Goal: Task Accomplishment & Management: Manage account settings

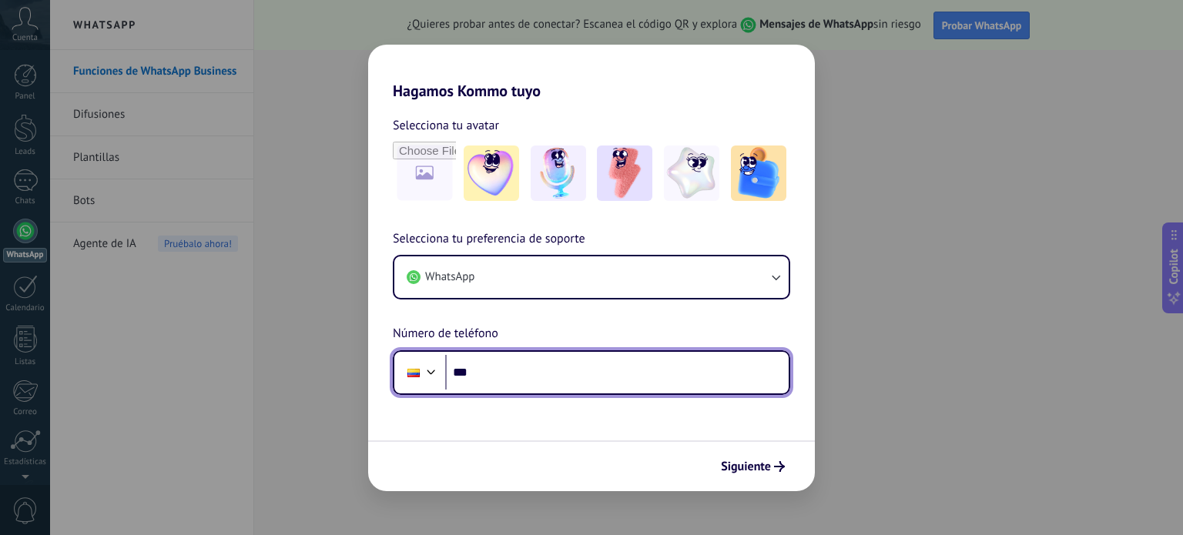
click at [596, 374] on input "***" at bounding box center [616, 372] width 343 height 35
type input "**********"
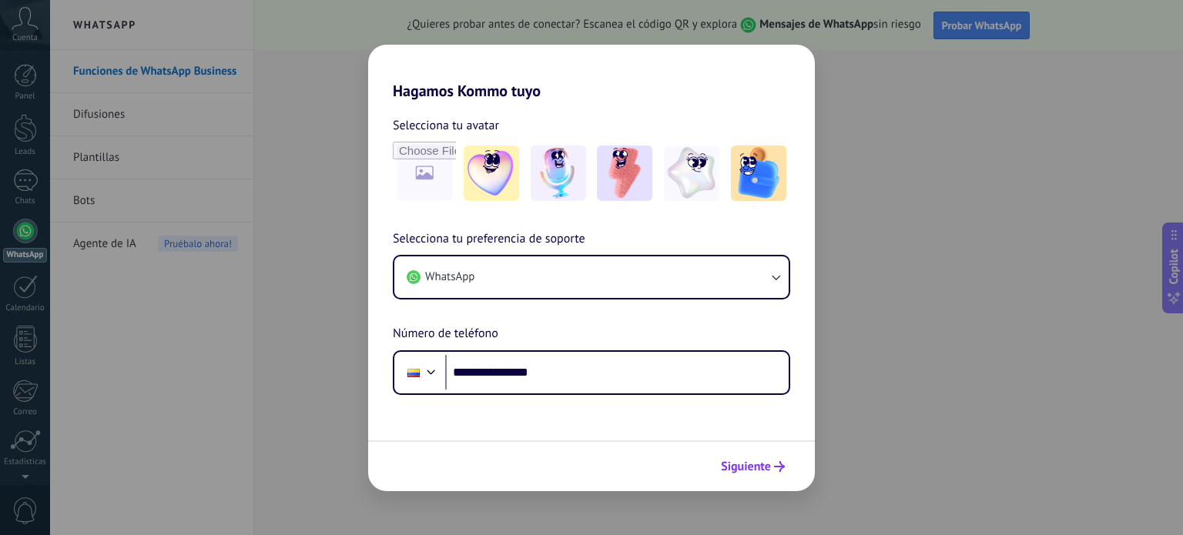
click at [770, 470] on span "Siguiente" at bounding box center [746, 466] width 50 height 11
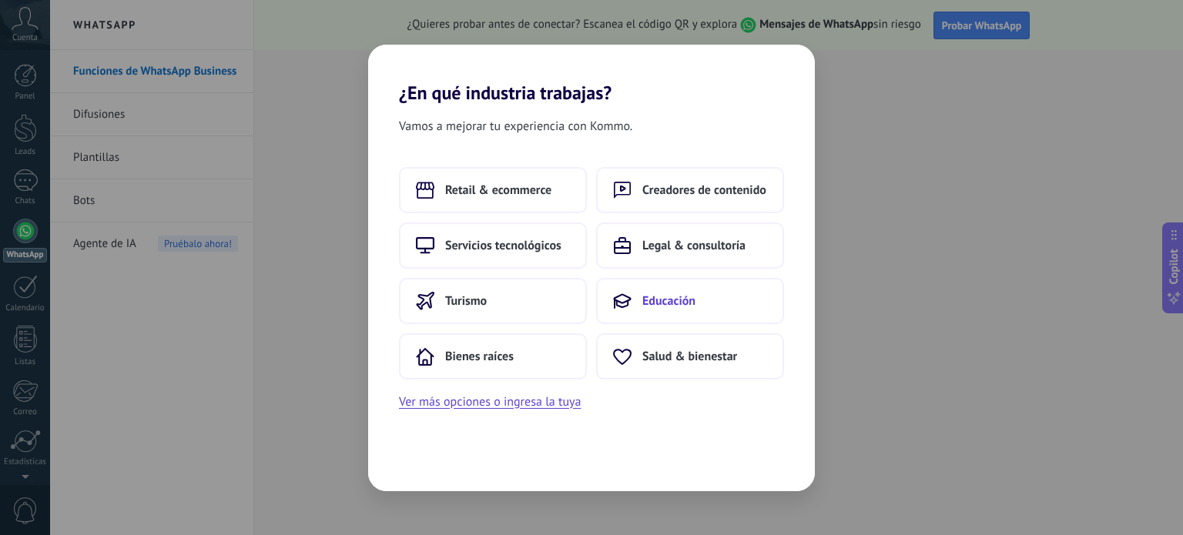
click at [694, 285] on button "Educación" at bounding box center [690, 301] width 188 height 46
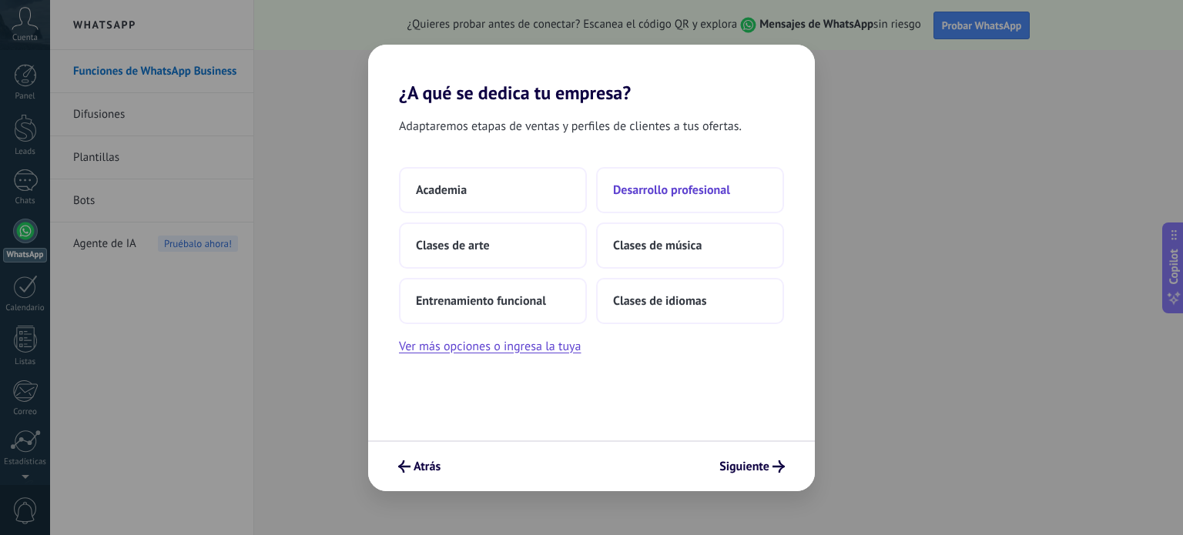
click at [684, 187] on span "Desarrollo profesional" at bounding box center [671, 189] width 117 height 15
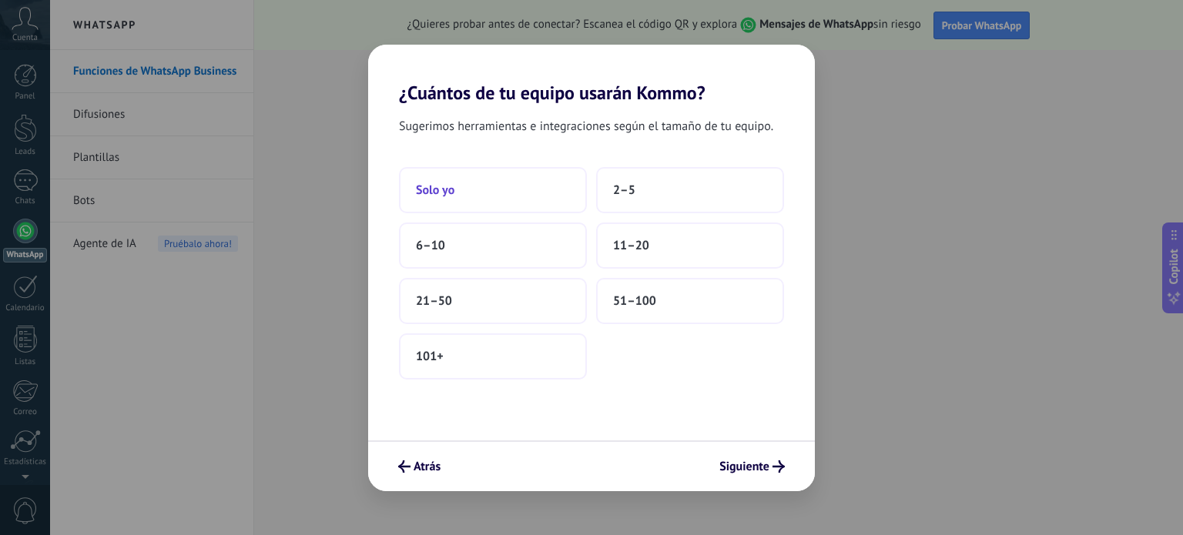
click at [496, 184] on button "Solo yo" at bounding box center [493, 190] width 188 height 46
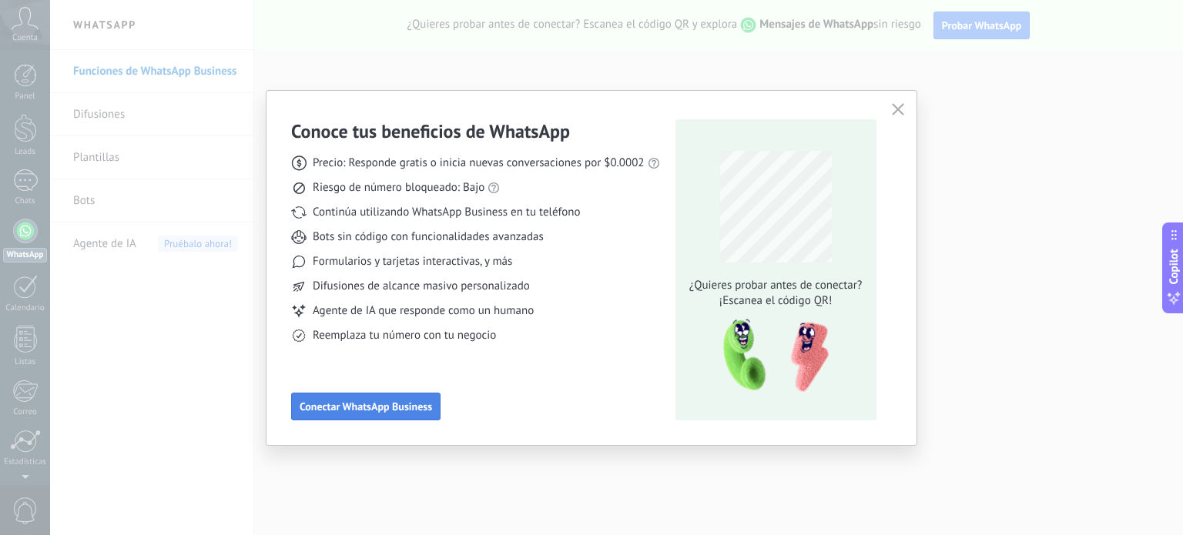
click at [421, 394] on button "Conectar WhatsApp Business" at bounding box center [365, 407] width 149 height 28
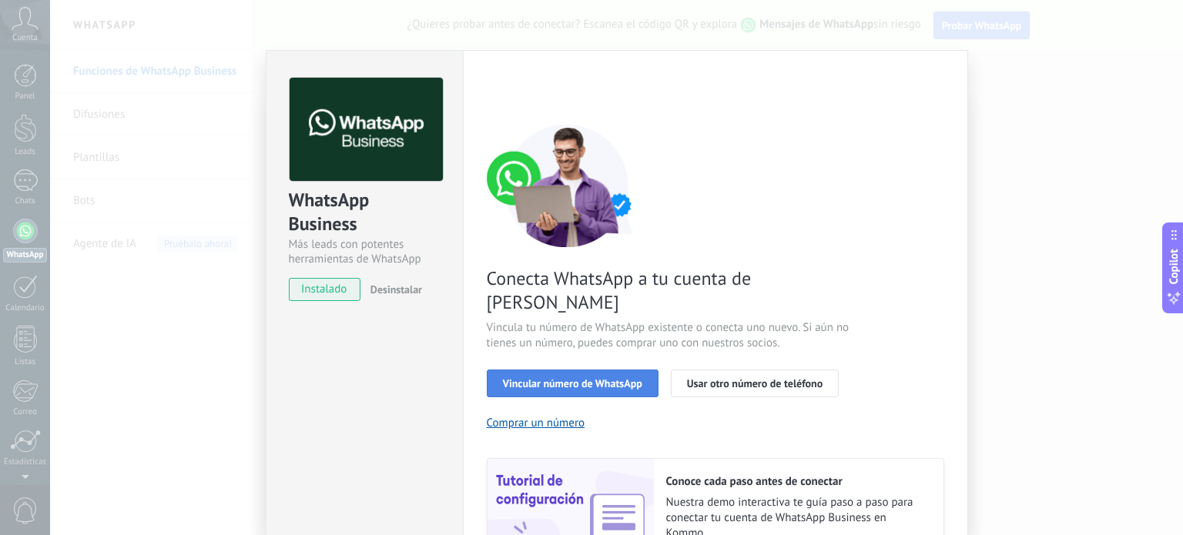
click at [564, 378] on span "Vincular número de WhatsApp" at bounding box center [572, 383] width 139 height 11
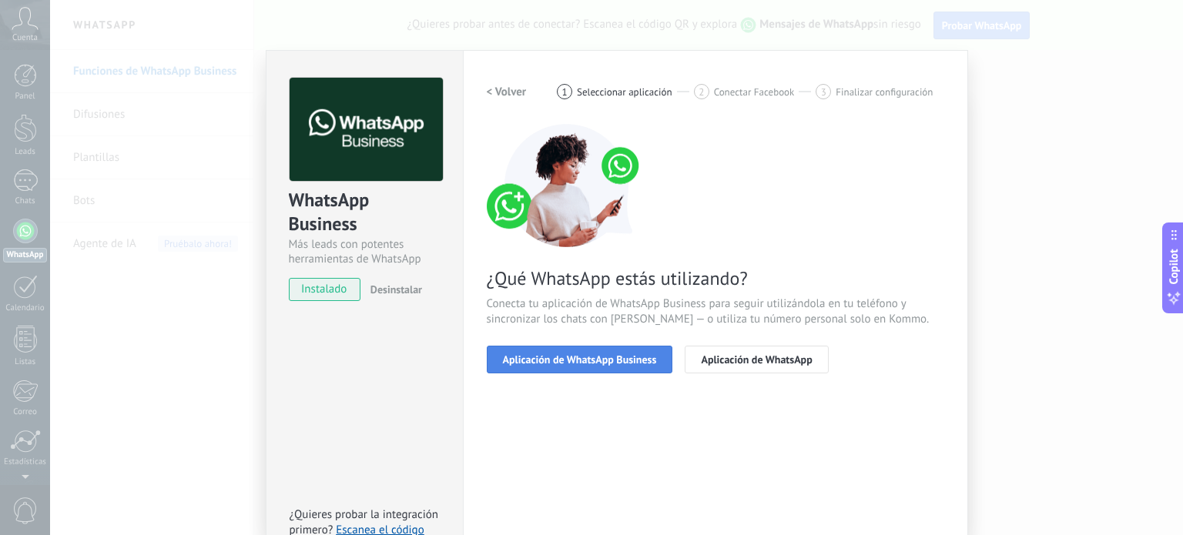
click at [613, 360] on span "Aplicación de WhatsApp Business" at bounding box center [580, 359] width 154 height 11
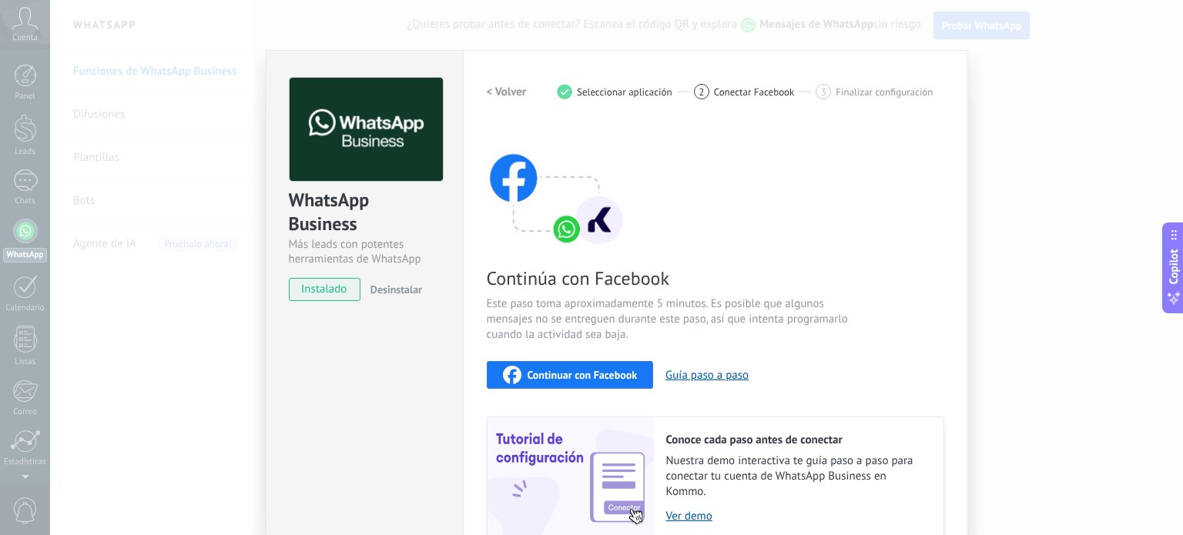
click at [511, 85] on h2 "< Volver" at bounding box center [507, 92] width 40 height 15
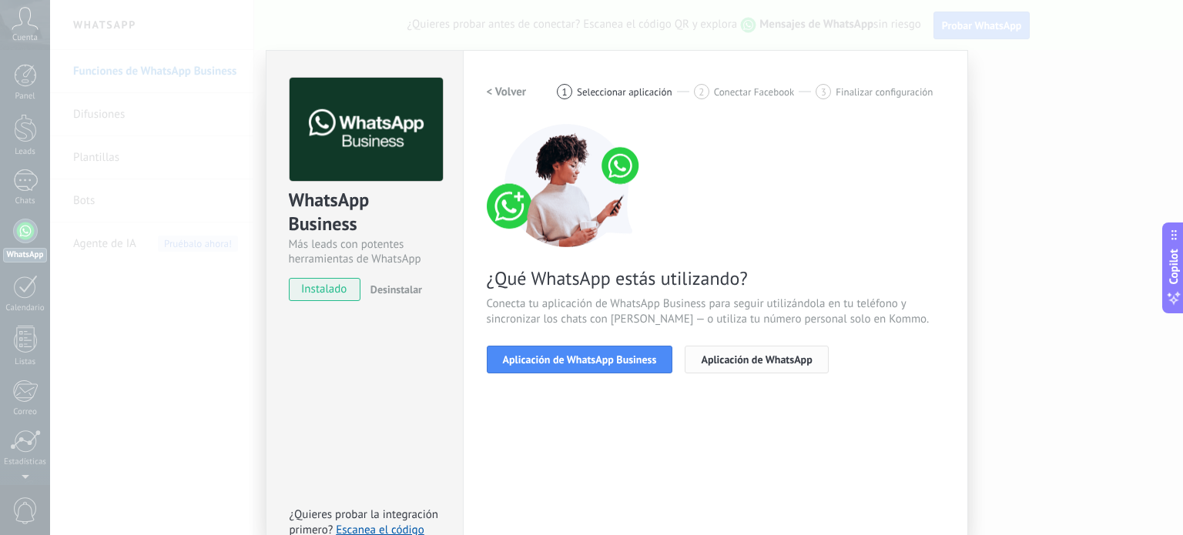
click at [801, 360] on span "Aplicación de WhatsApp" at bounding box center [756, 359] width 111 height 11
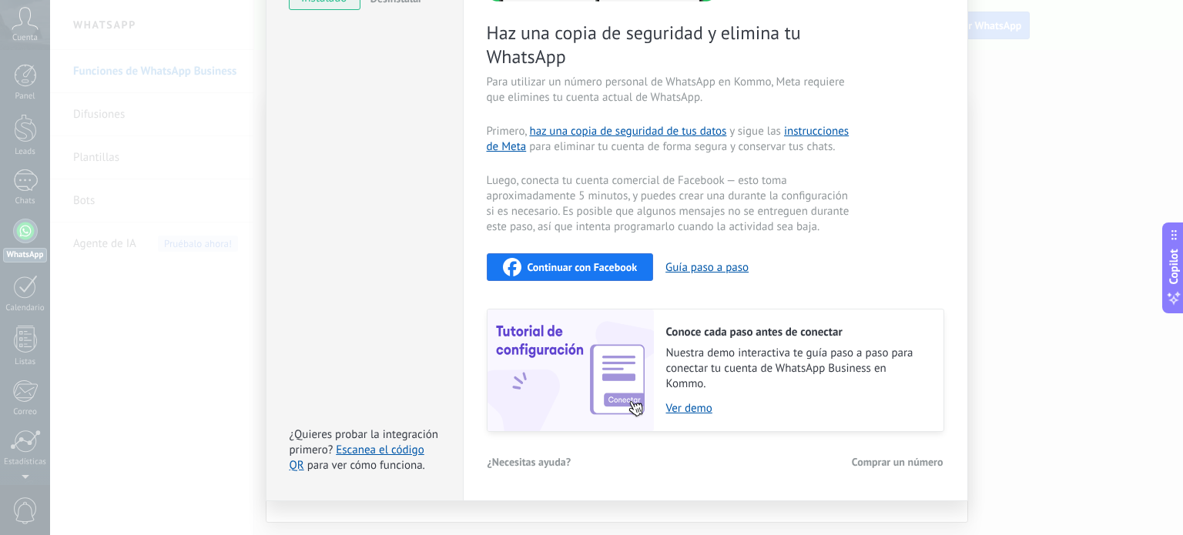
scroll to position [295, 0]
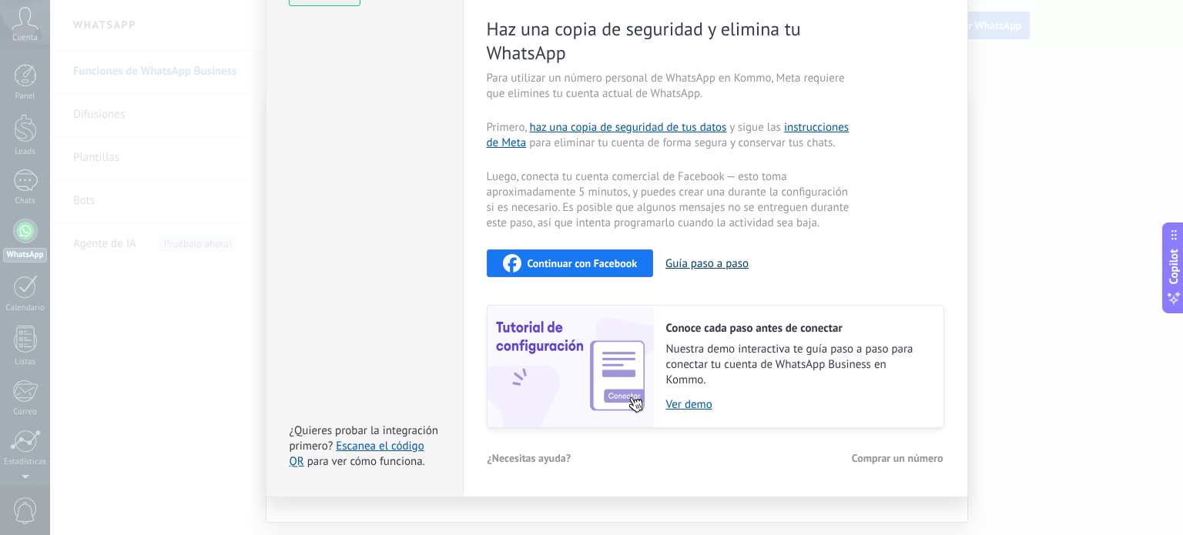
click at [711, 263] on button "Guía paso a paso" at bounding box center [706, 263] width 83 height 15
click at [888, 464] on button "Comprar un número" at bounding box center [897, 458] width 93 height 23
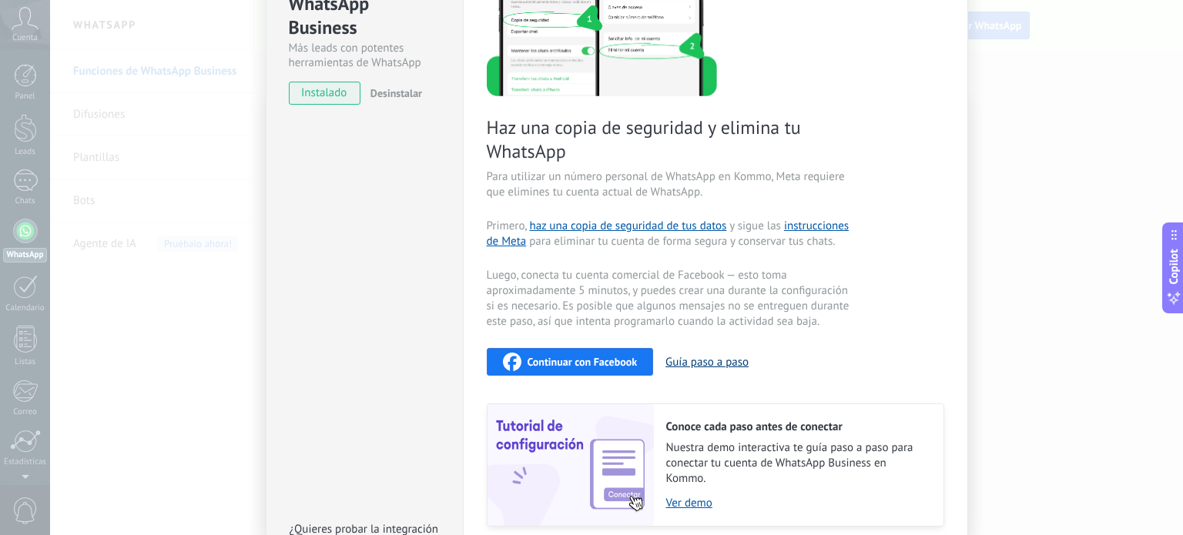
click at [744, 366] on button "Guía paso a paso" at bounding box center [706, 362] width 83 height 15
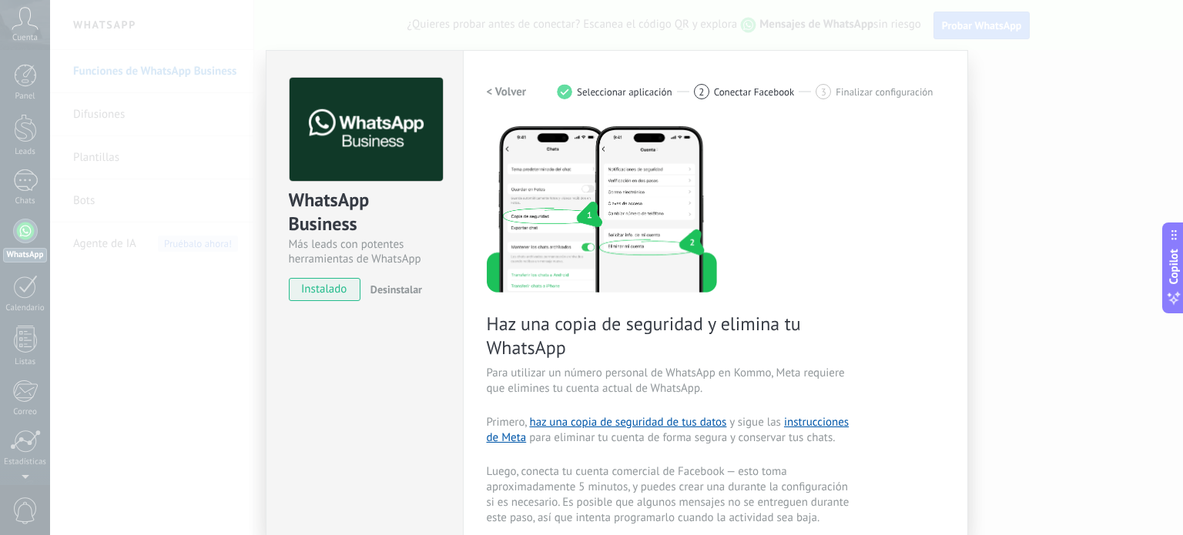
click at [482, 98] on div "Configuraciones Autorizaciones This tab logs the users who have granted integra…" at bounding box center [715, 421] width 505 height 742
click at [494, 89] on h2 "< Volver" at bounding box center [507, 92] width 40 height 15
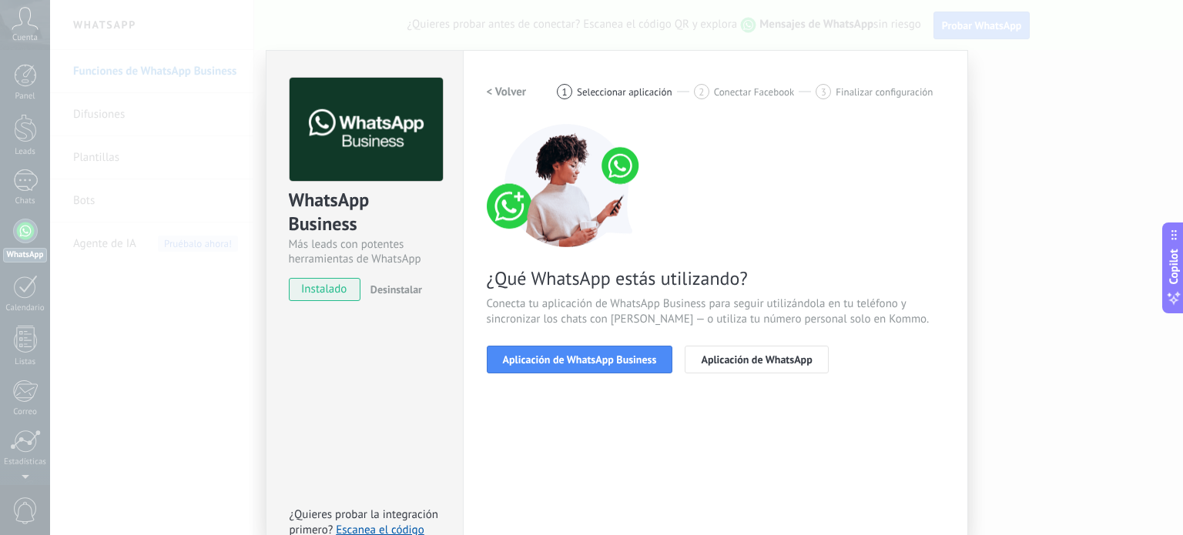
click at [494, 89] on h2 "< Volver" at bounding box center [507, 92] width 40 height 15
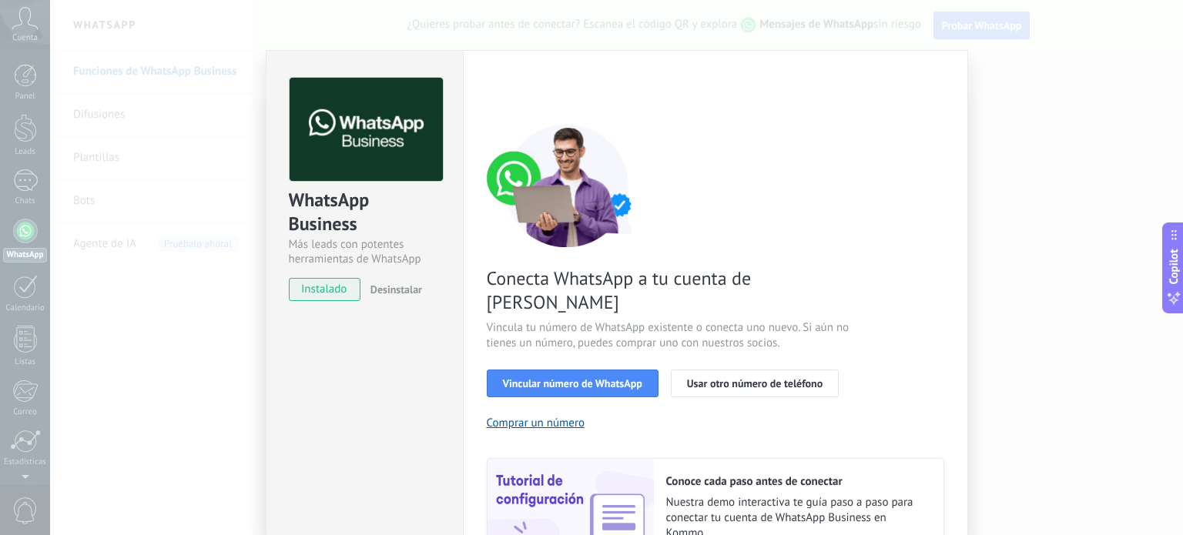
click at [494, 89] on div "< Volver 1 Seleccionar aplicación 2 Conectar Facebook 3 Finalizar configuración" at bounding box center [715, 92] width 457 height 28
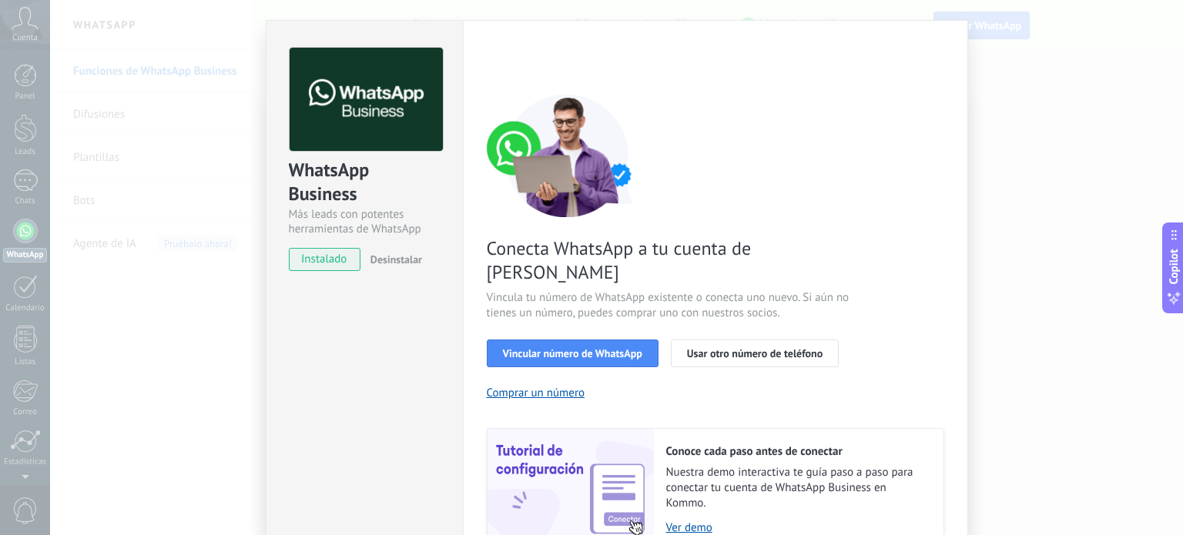
scroll to position [29, 0]
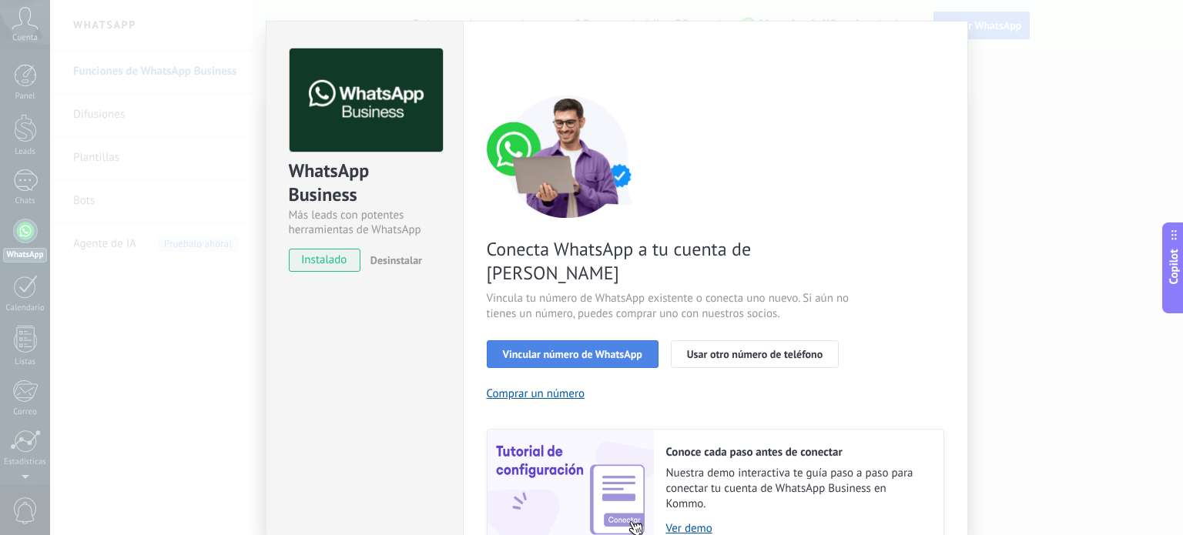
click at [564, 349] on span "Vincular número de WhatsApp" at bounding box center [572, 354] width 139 height 11
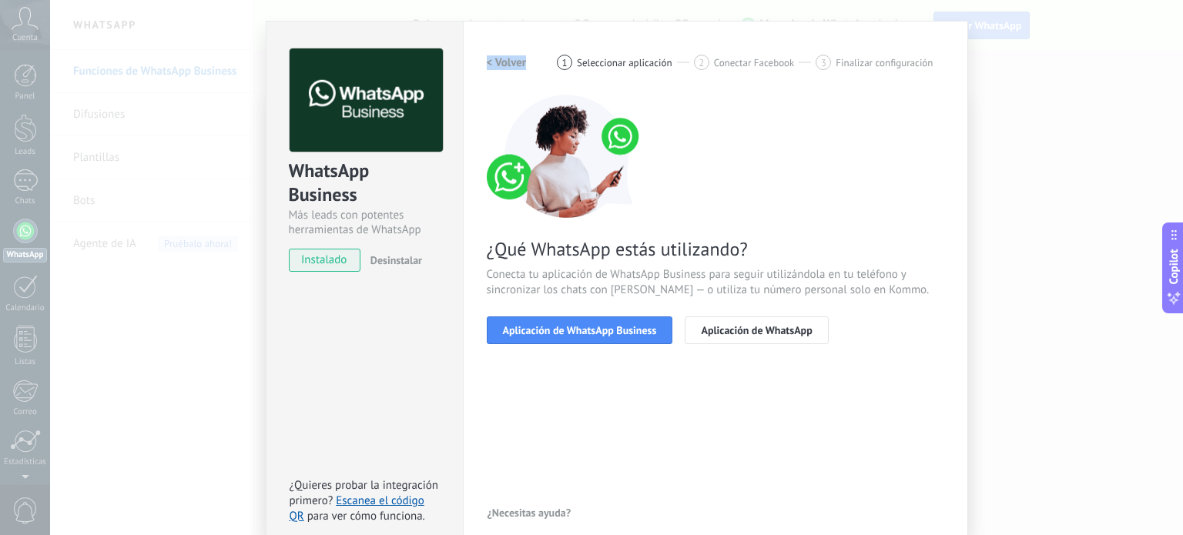
click at [316, 264] on span "instalado" at bounding box center [324, 260] width 70 height 23
click at [323, 256] on span "instalado" at bounding box center [324, 260] width 70 height 23
click at [282, 268] on div "WhatsApp Business Más leads con potentes herramientas de WhatsApp instalado Des…" at bounding box center [364, 153] width 196 height 263
click at [301, 261] on span "instalado" at bounding box center [324, 260] width 70 height 23
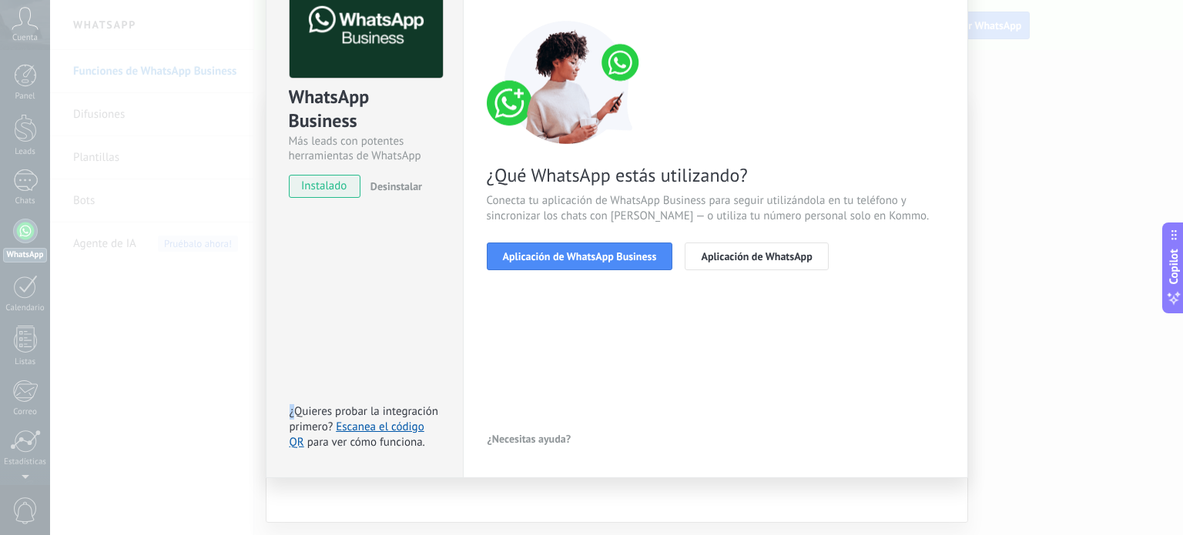
scroll to position [0, 0]
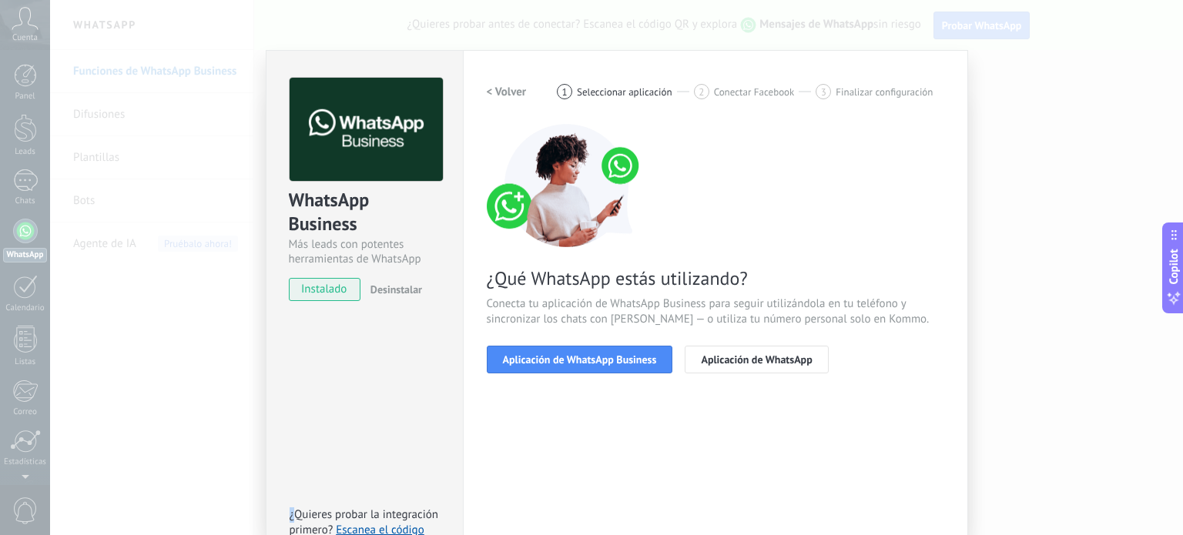
click at [501, 88] on h2 "< Volver" at bounding box center [507, 92] width 40 height 15
click at [501, 88] on div "< Volver 1 Seleccionar aplicación 2 Conectar Facebook 3 Finalizar configuración" at bounding box center [715, 92] width 457 height 28
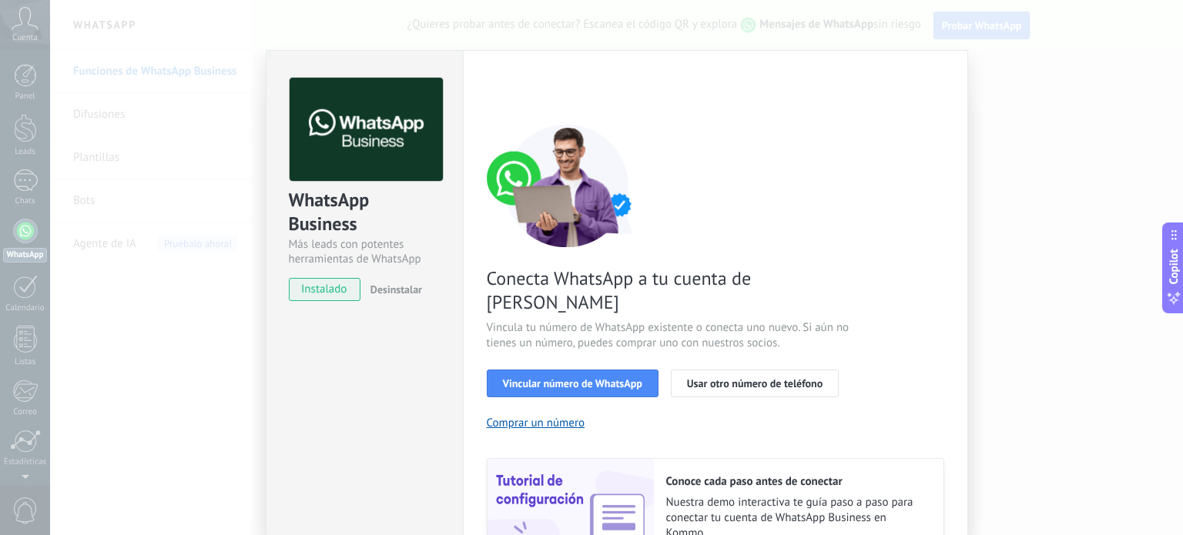
click at [501, 88] on div "< Volver 1 Seleccionar aplicación 2 Conectar Facebook 3 Finalizar configuración" at bounding box center [715, 92] width 457 height 28
click at [3, 138] on div "Conoce tus beneficios de WhatsApp Precio: Responde gratis o inicia nuevas conve…" at bounding box center [591, 267] width 1183 height 535
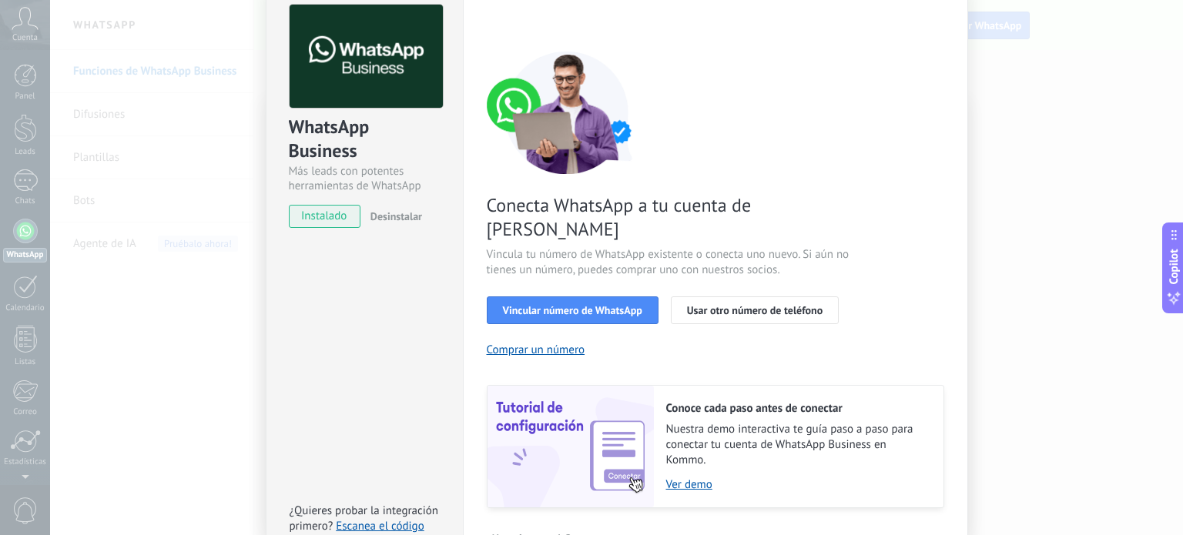
scroll to position [74, 0]
click at [754, 296] on button "Usar otro número de teléfono" at bounding box center [755, 310] width 168 height 28
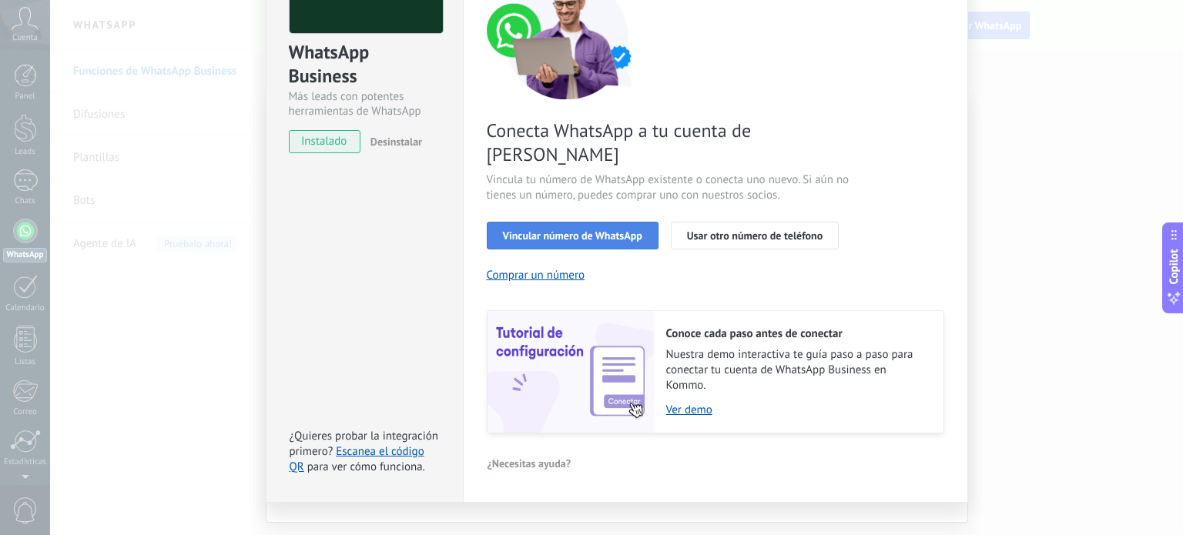
click at [637, 222] on button "Vincular número de WhatsApp" at bounding box center [573, 236] width 172 height 28
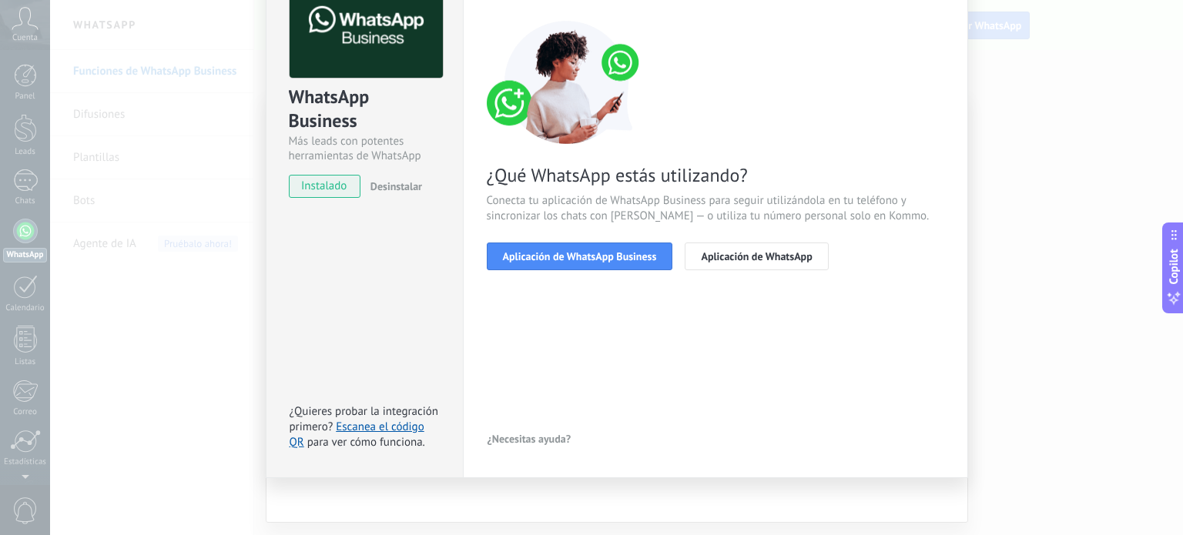
scroll to position [0, 0]
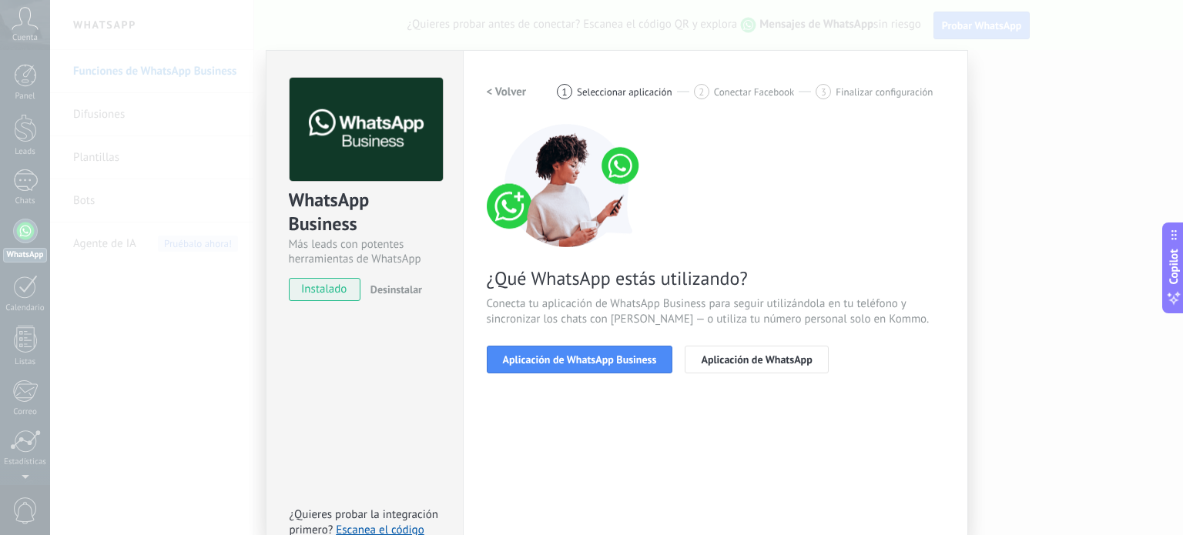
click at [1007, 190] on div "WhatsApp Business Más leads con potentes herramientas de WhatsApp instalado Des…" at bounding box center [616, 267] width 1133 height 535
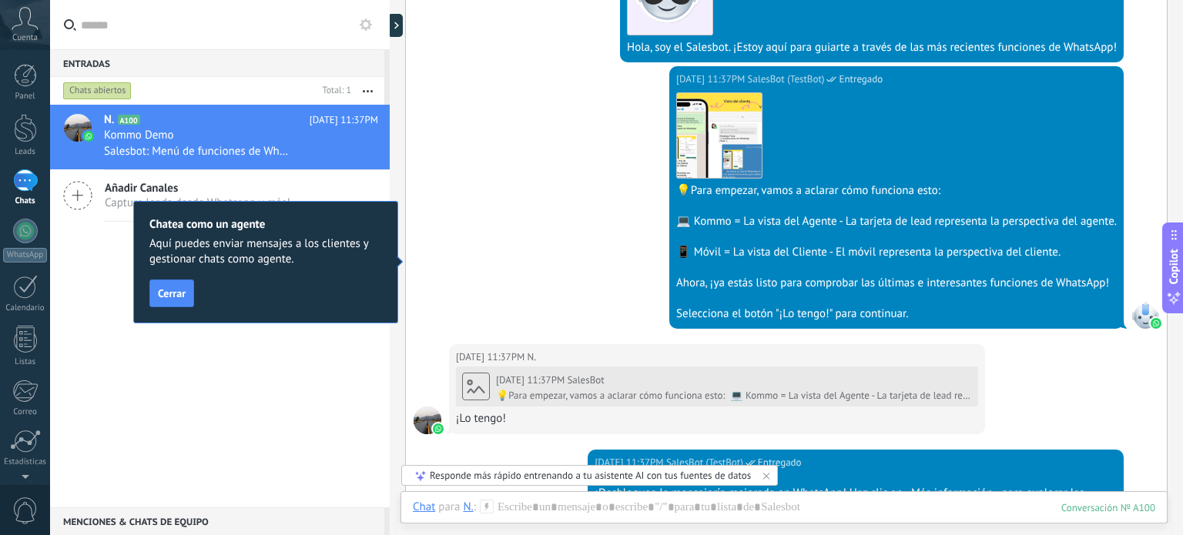
scroll to position [370, 0]
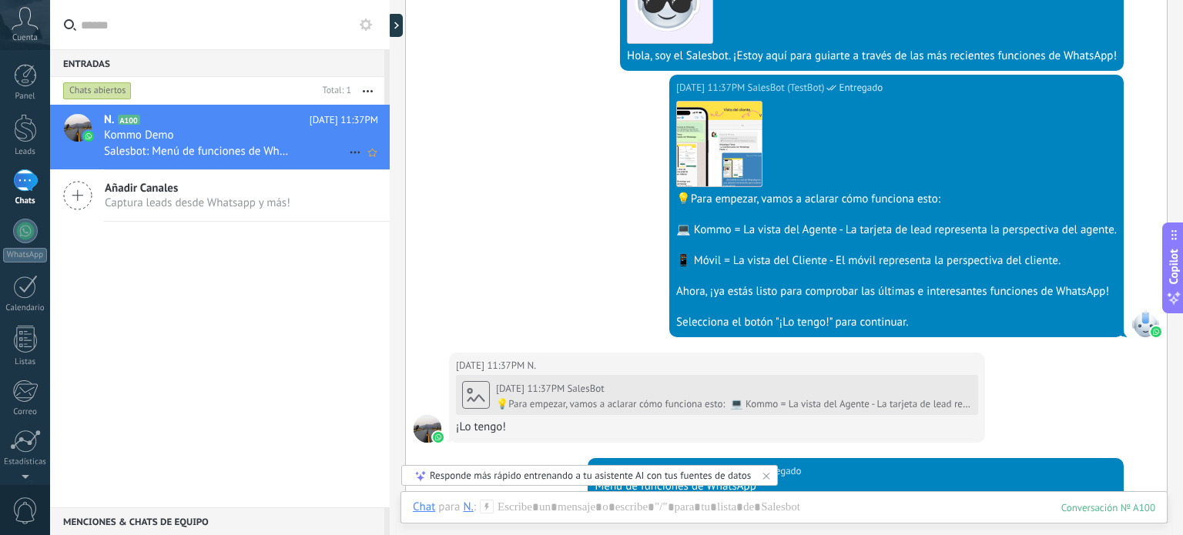
click at [123, 135] on span "Kommo Demo" at bounding box center [139, 135] width 70 height 15
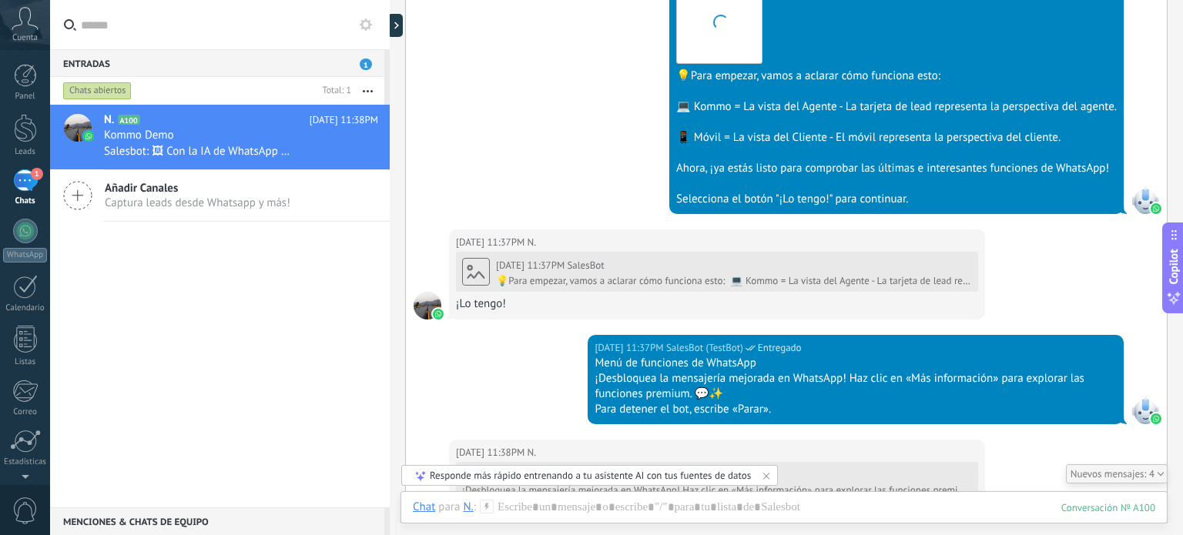
scroll to position [628, 0]
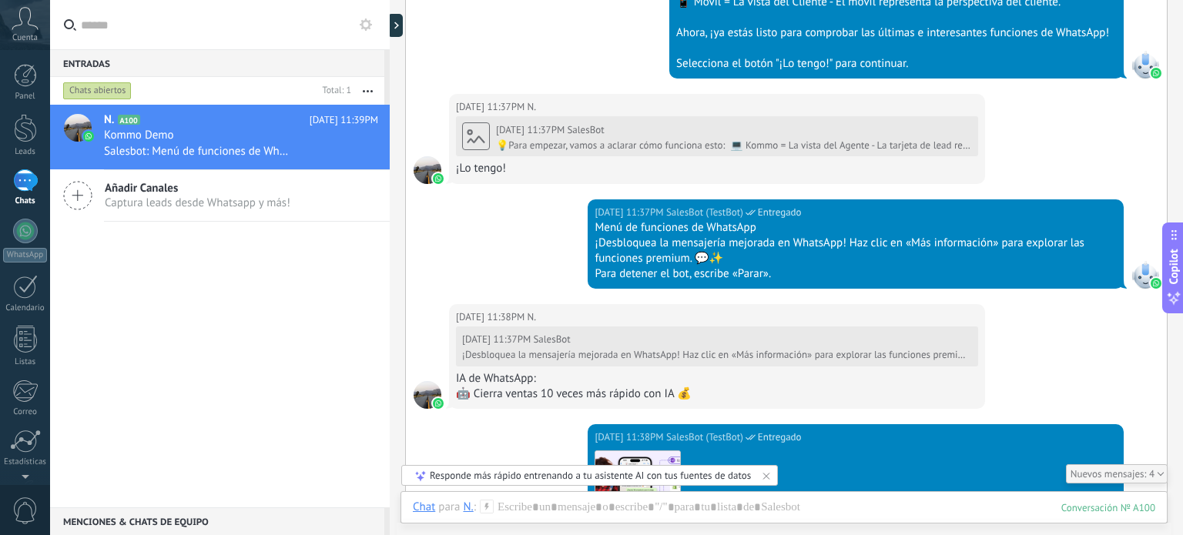
click at [203, 198] on span "Captura leads desde Whatsapp y más!" at bounding box center [198, 203] width 186 height 15
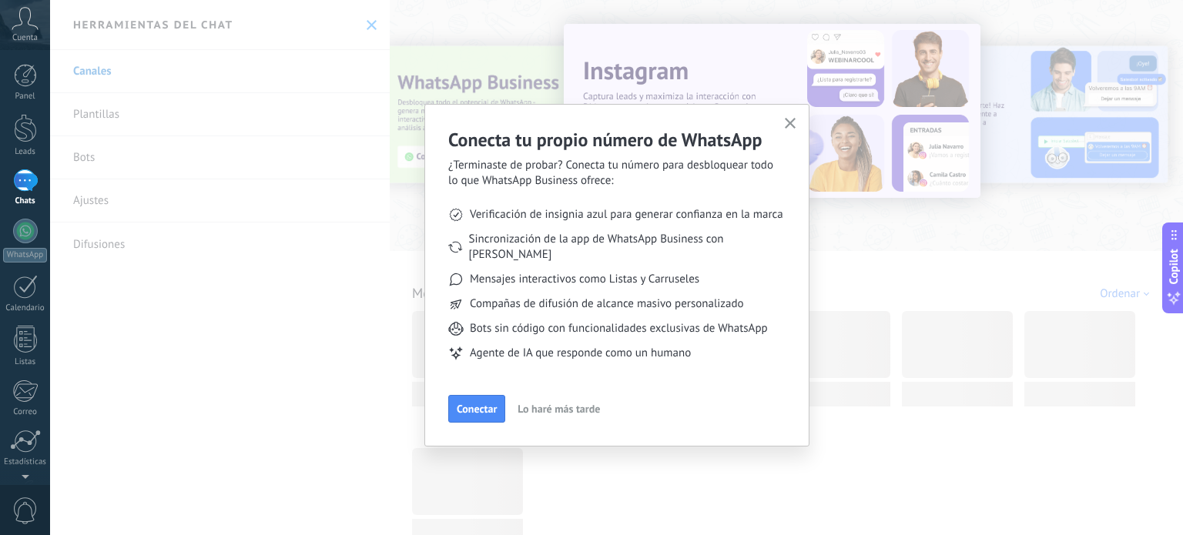
click at [368, 25] on div "Conecta tu propio número de WhatsApp ¿Terminaste de probar? Conecta tu número p…" at bounding box center [616, 267] width 1133 height 535
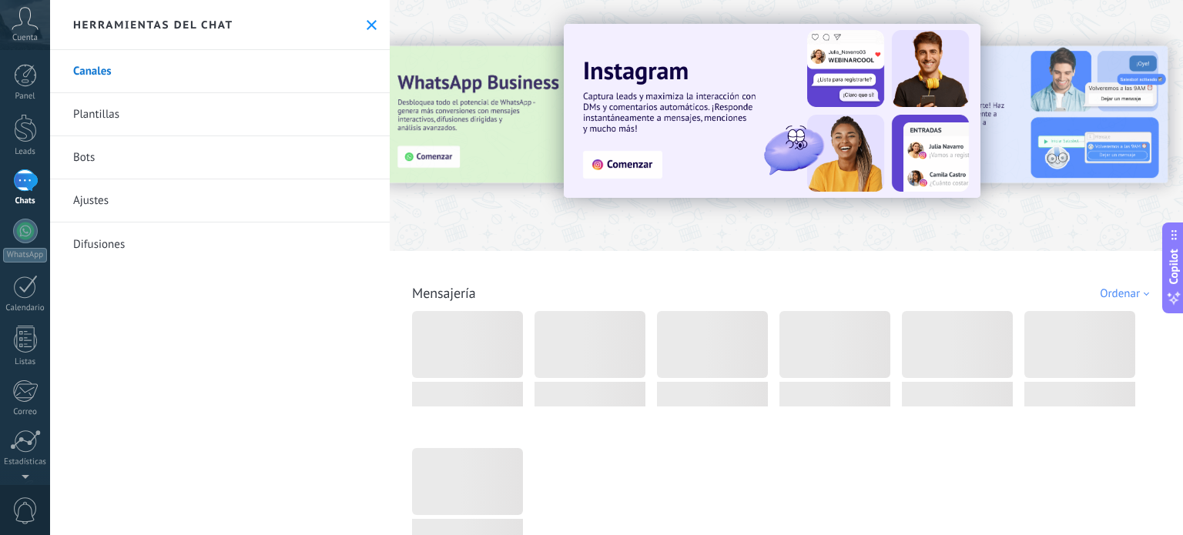
click at [368, 25] on icon at bounding box center [371, 25] width 10 height 10
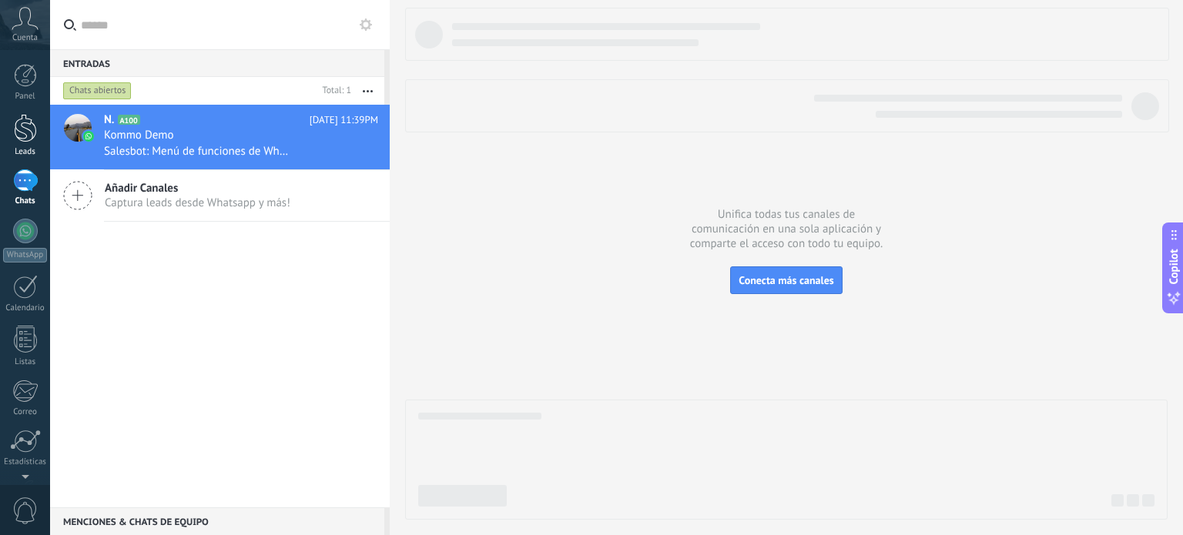
click at [32, 132] on div at bounding box center [25, 128] width 23 height 28
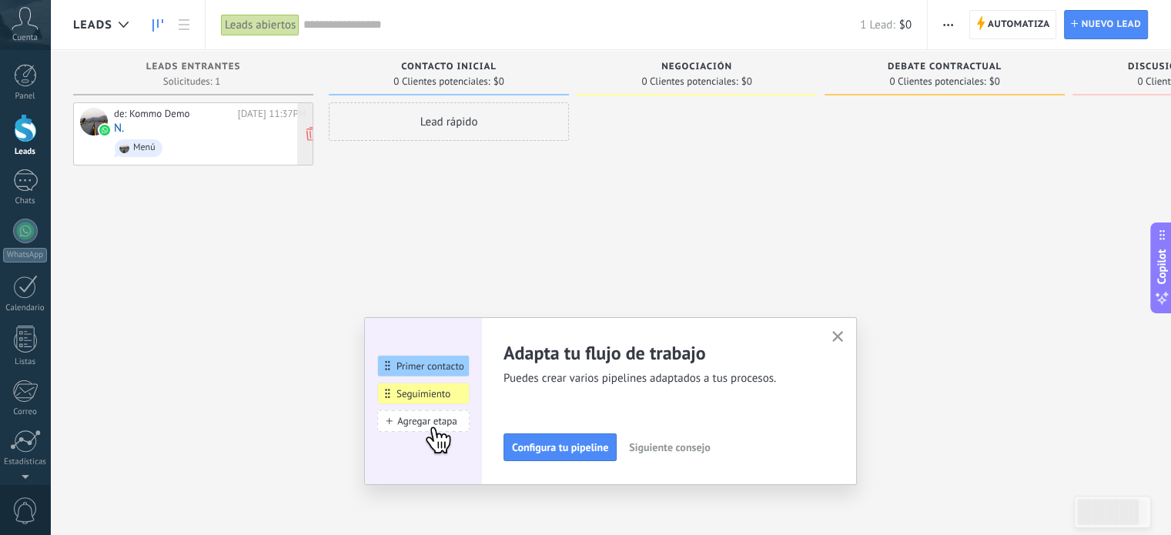
click at [157, 139] on span "Menú" at bounding box center [210, 148] width 192 height 24
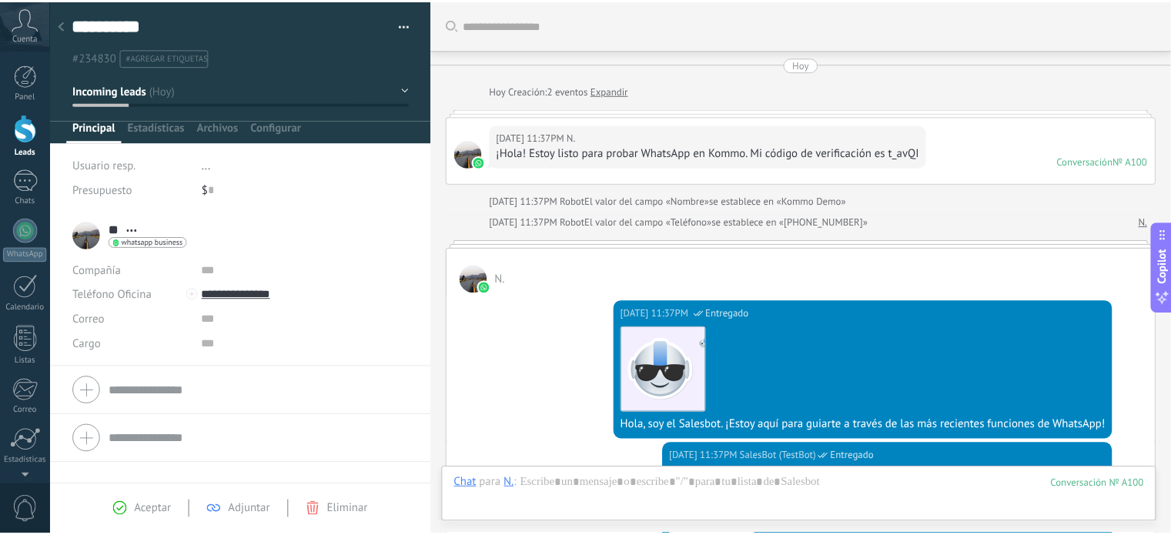
scroll to position [1254, 0]
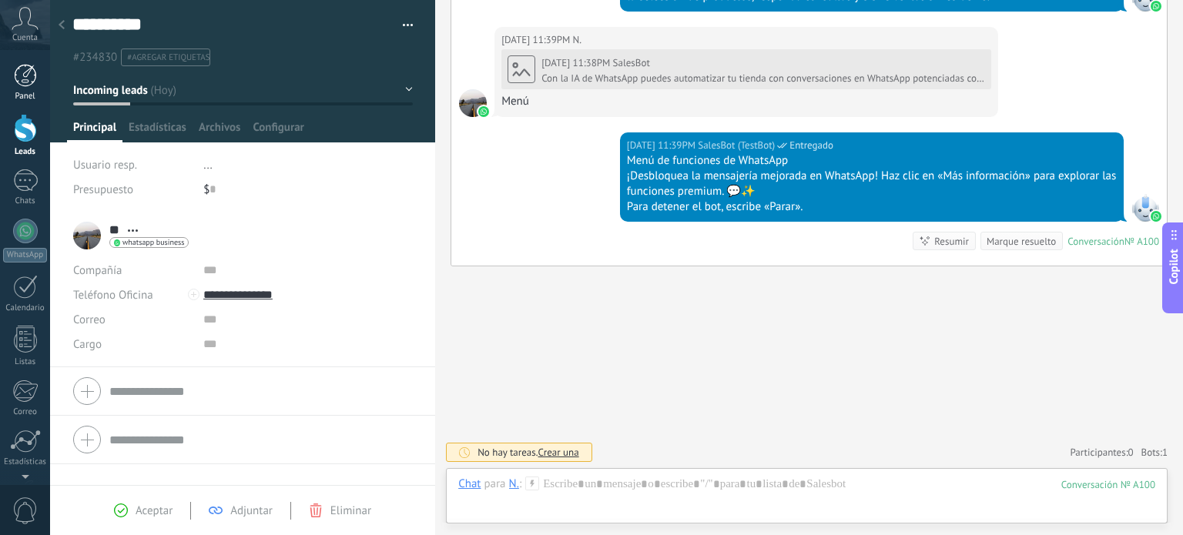
click at [8, 71] on link "Panel" at bounding box center [25, 83] width 50 height 38
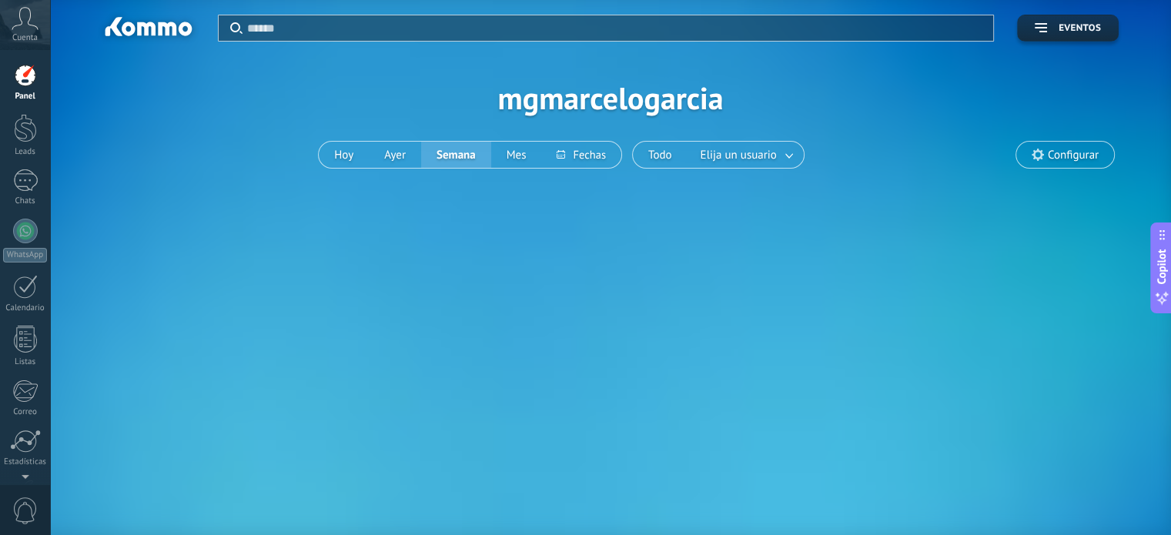
click at [31, 28] on icon at bounding box center [25, 18] width 27 height 23
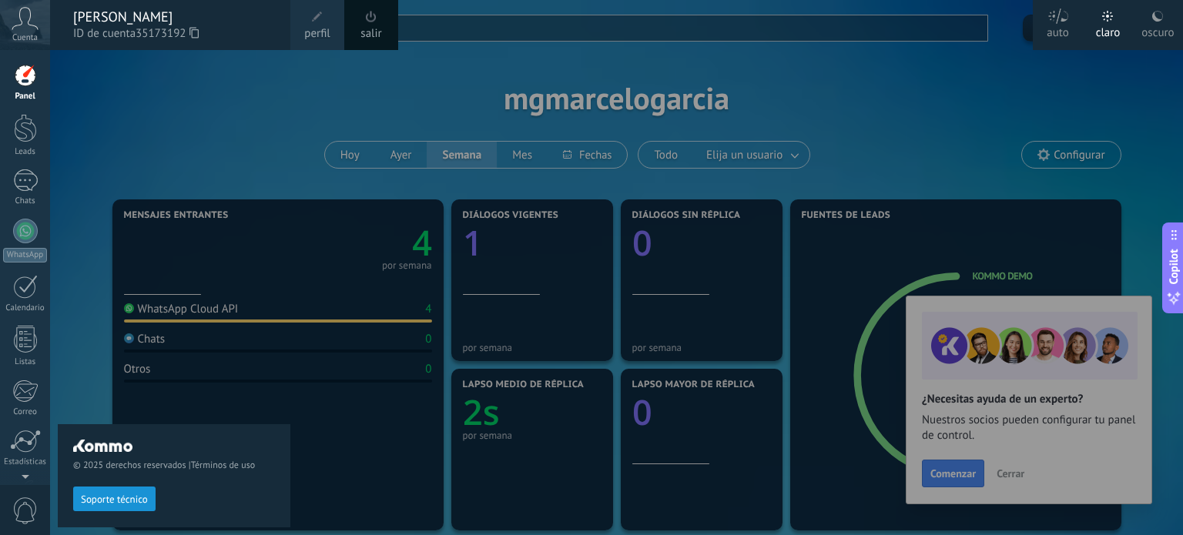
click at [154, 156] on div "© 2025 derechos reservados | Términos de uso Soporte técnico" at bounding box center [174, 292] width 233 height 485
click at [965, 475] on div at bounding box center [641, 267] width 1183 height 535
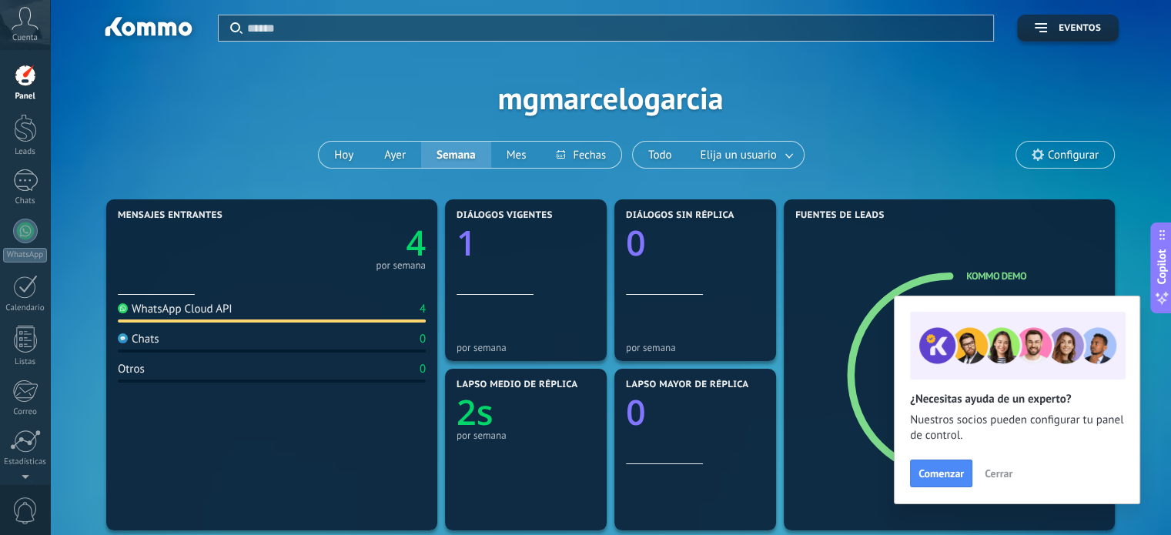
click at [965, 475] on button "Comenzar" at bounding box center [941, 474] width 62 height 28
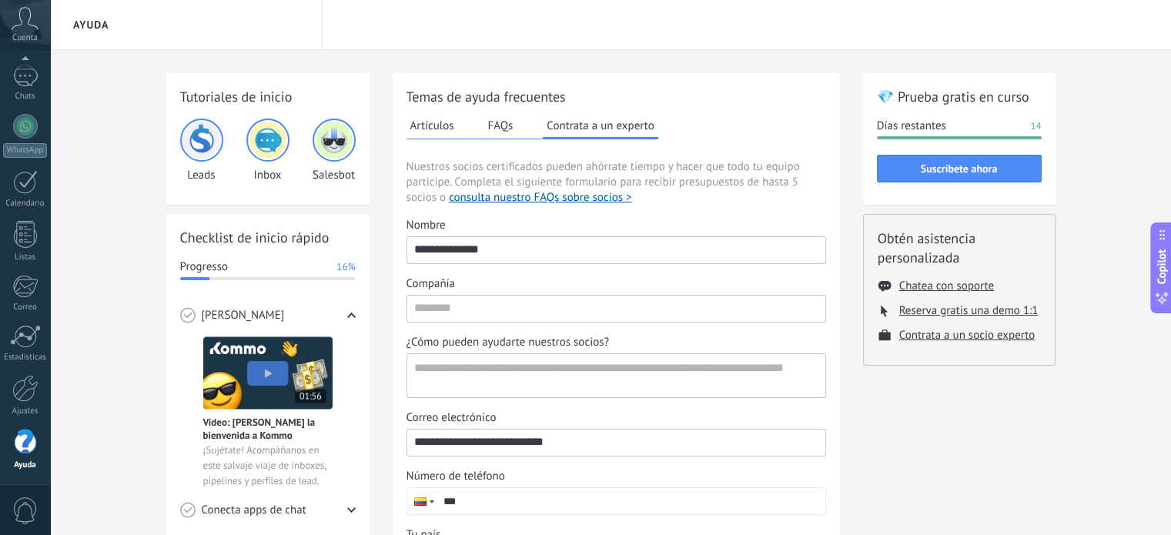
click at [15, 28] on icon at bounding box center [25, 18] width 27 height 23
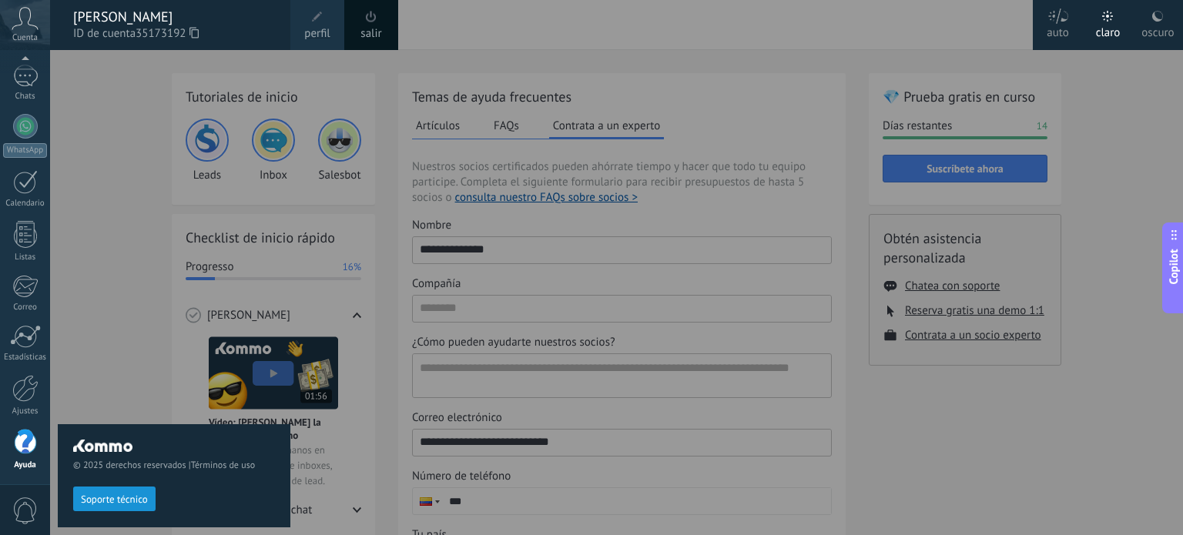
click at [501, 338] on div at bounding box center [641, 267] width 1183 height 535
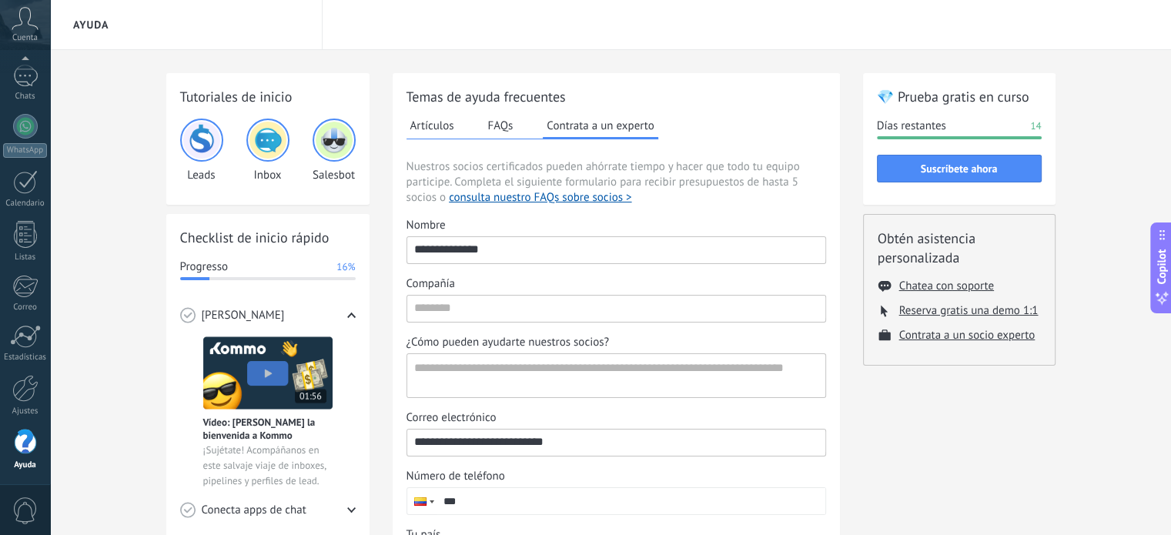
click at [520, 247] on input "**********" at bounding box center [616, 249] width 418 height 25
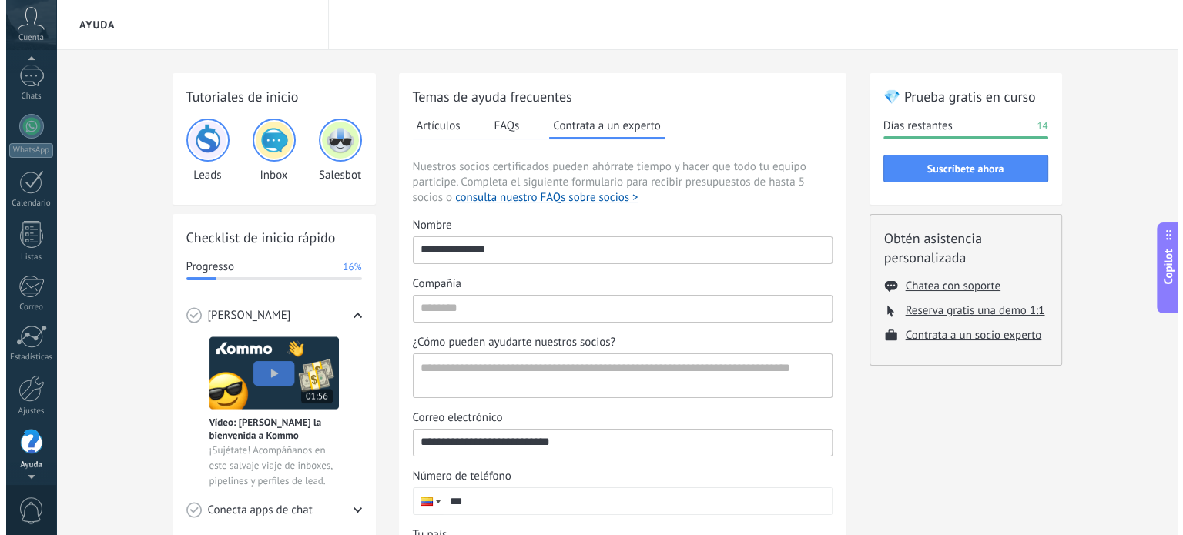
scroll to position [92, 0]
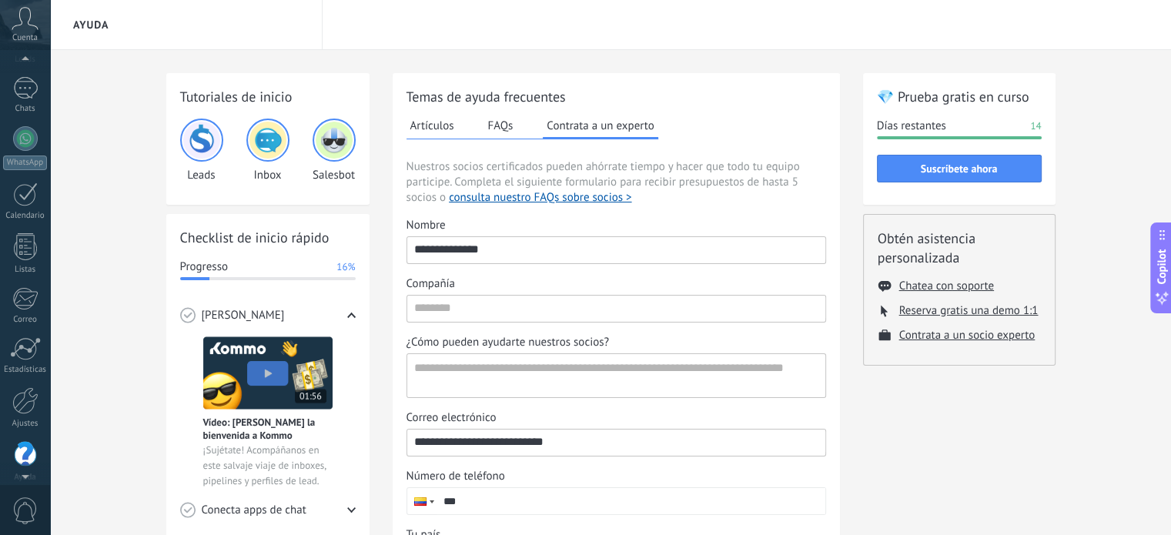
click at [25, 36] on span "Cuenta" at bounding box center [24, 38] width 25 height 10
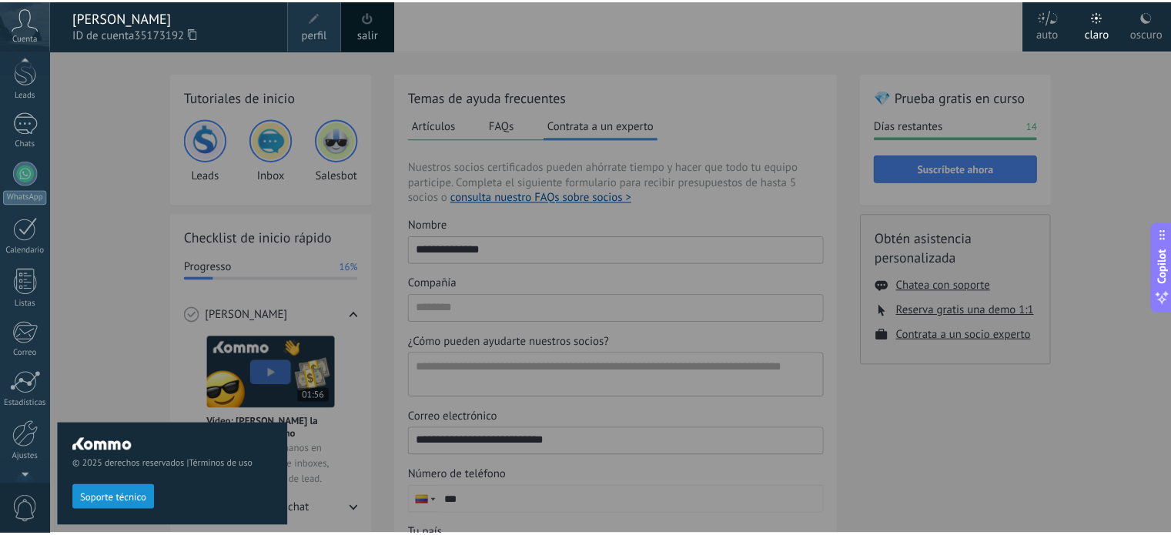
scroll to position [35, 0]
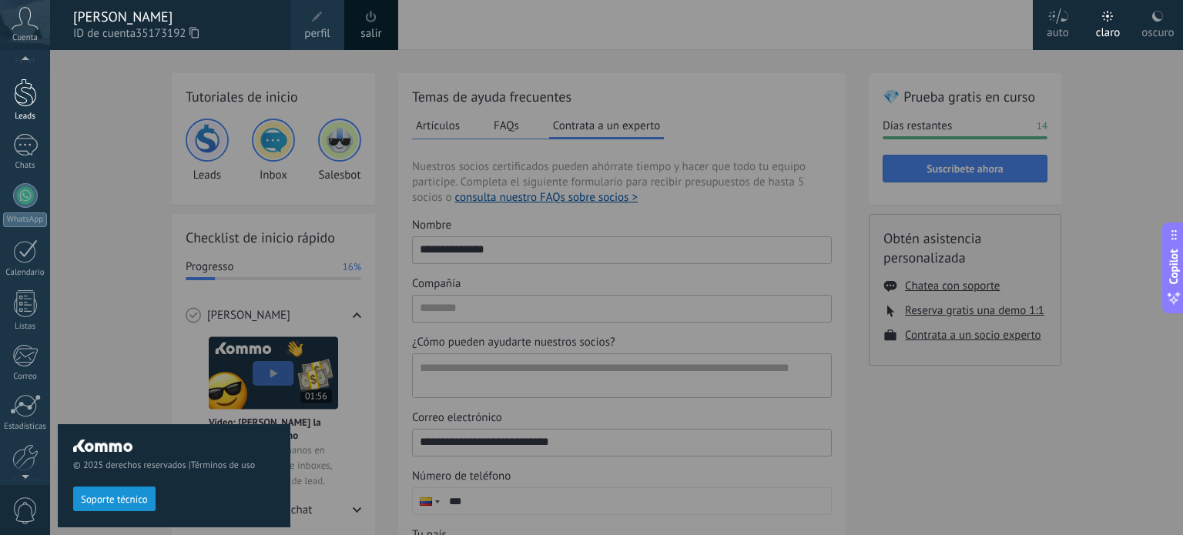
click at [34, 97] on div at bounding box center [25, 93] width 23 height 28
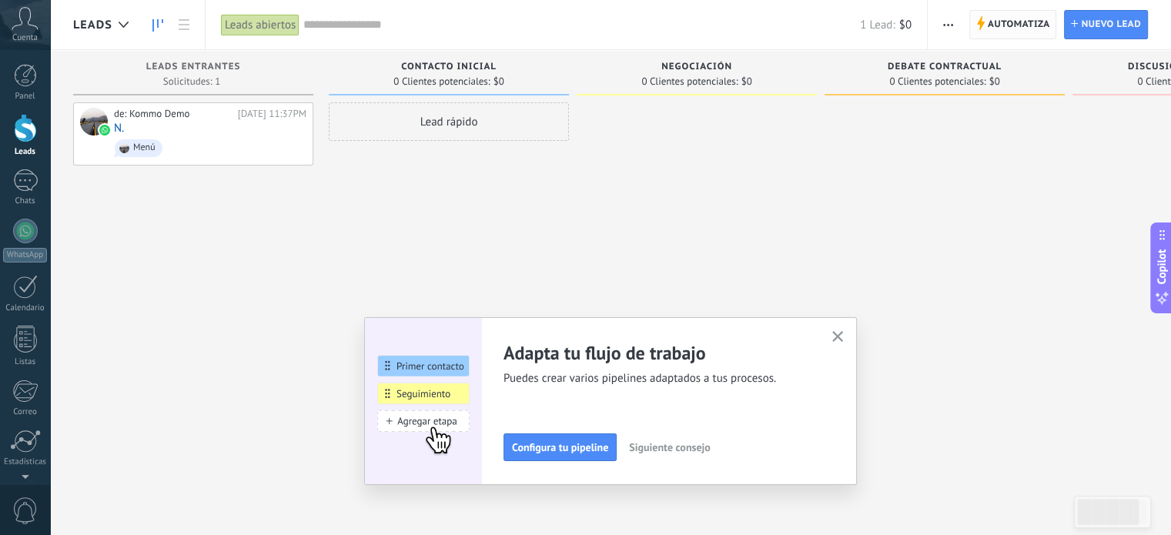
click at [1015, 16] on span "Automatiza" at bounding box center [1019, 25] width 62 height 28
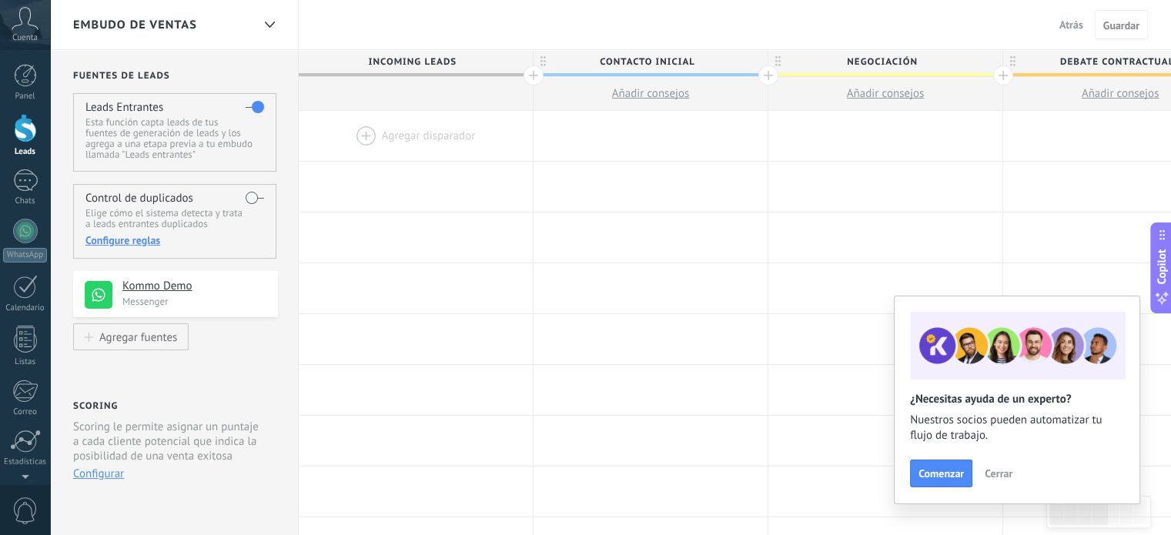
click at [396, 125] on div at bounding box center [416, 136] width 234 height 50
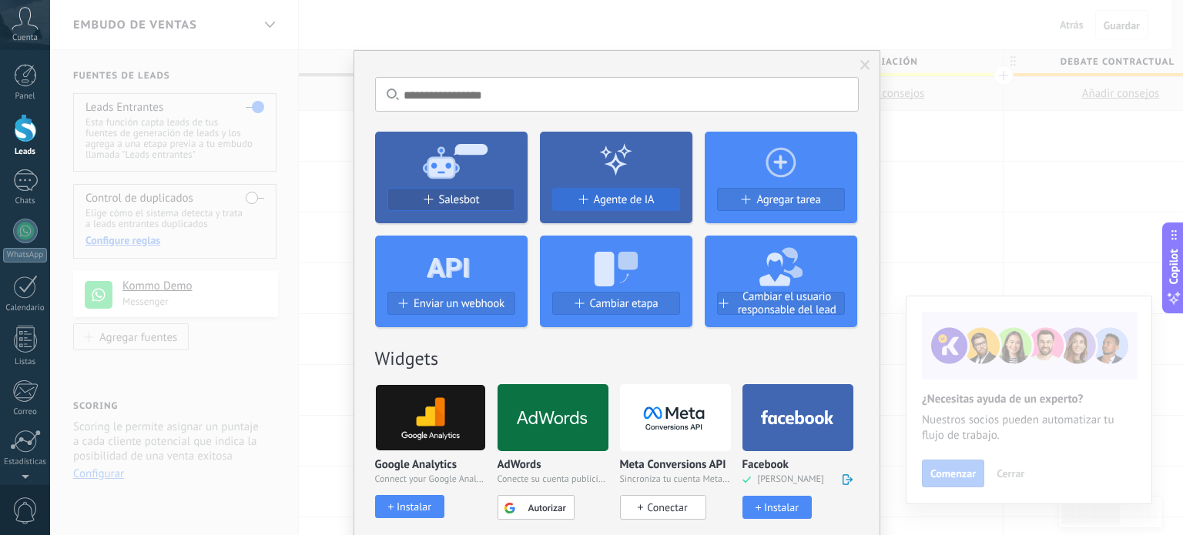
click at [649, 199] on span "Agente de IA" at bounding box center [624, 199] width 61 height 13
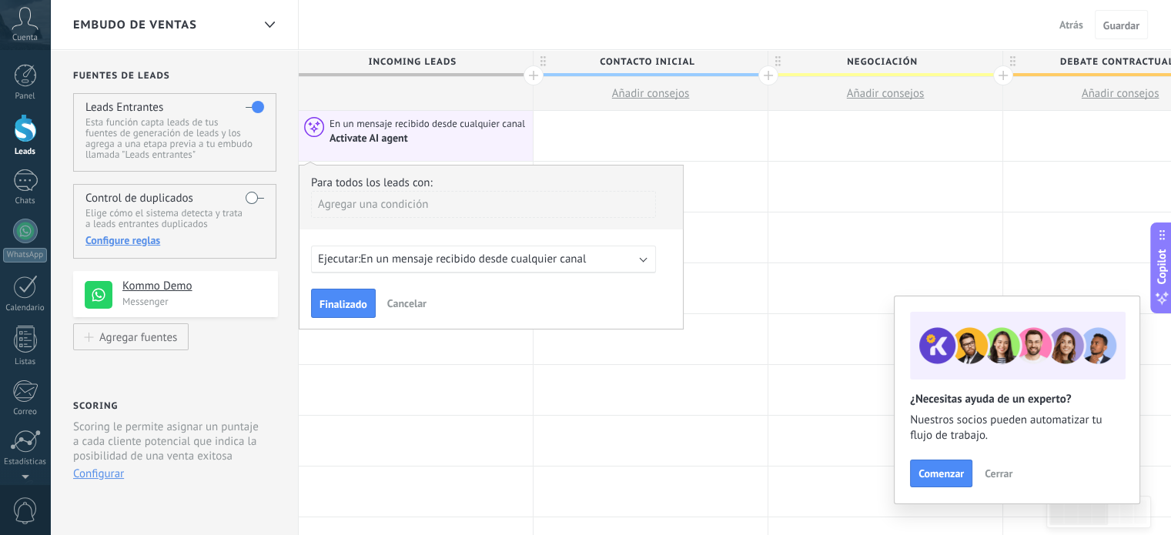
click at [490, 249] on div "Ejecutar: En un mensaje recibido desde cualquier canal" at bounding box center [483, 260] width 345 height 28
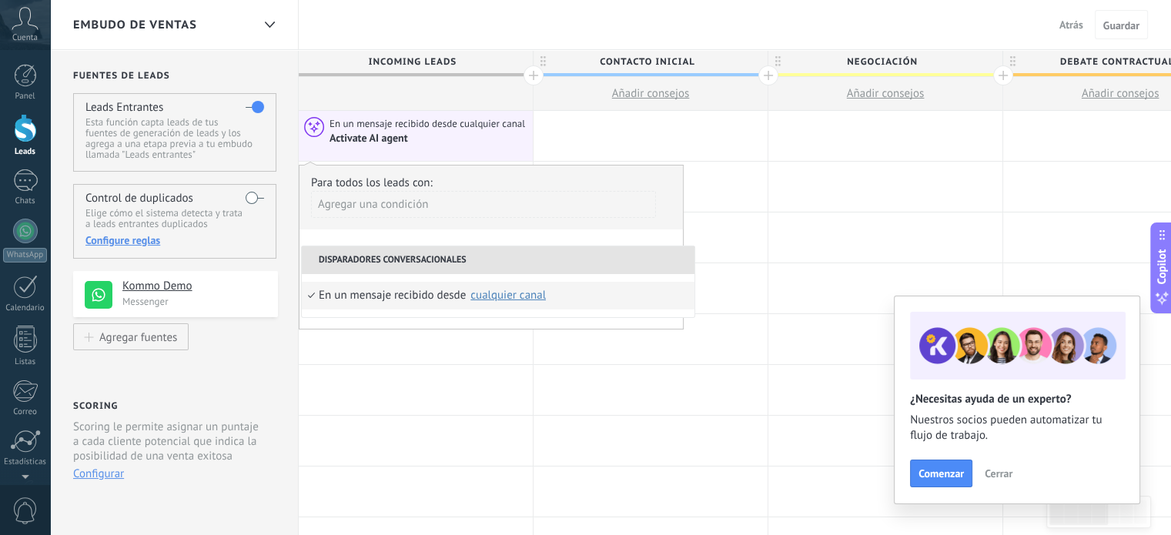
click at [497, 295] on div "cualquier canal" at bounding box center [507, 295] width 75 height 12
click at [597, 329] on div "Kommo Demo" at bounding box center [627, 330] width 88 height 15
click at [572, 380] on div at bounding box center [651, 390] width 234 height 50
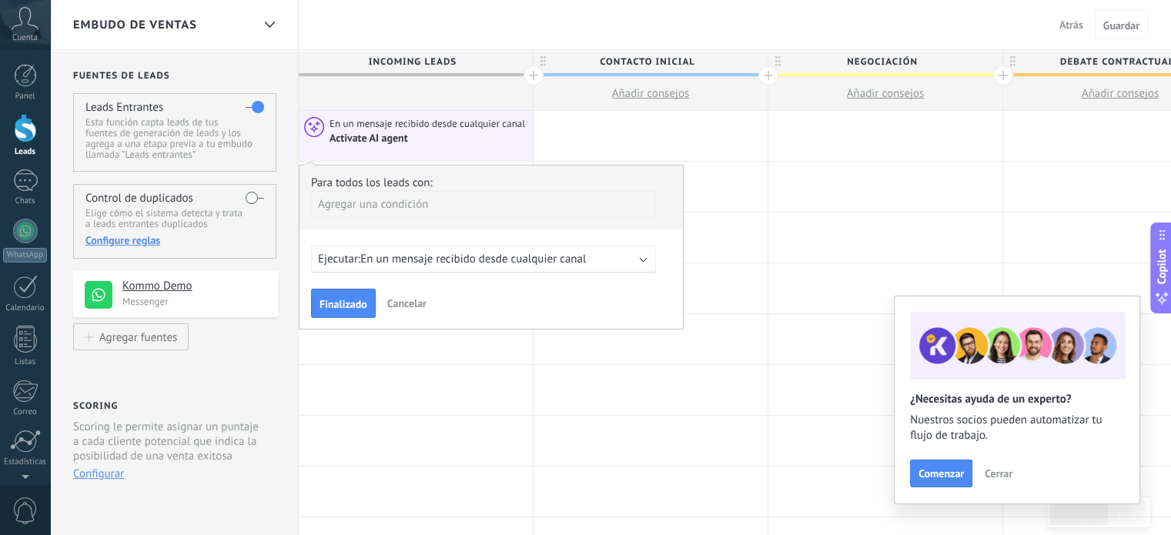
click at [427, 212] on div "Agregar una condición" at bounding box center [483, 204] width 345 height 27
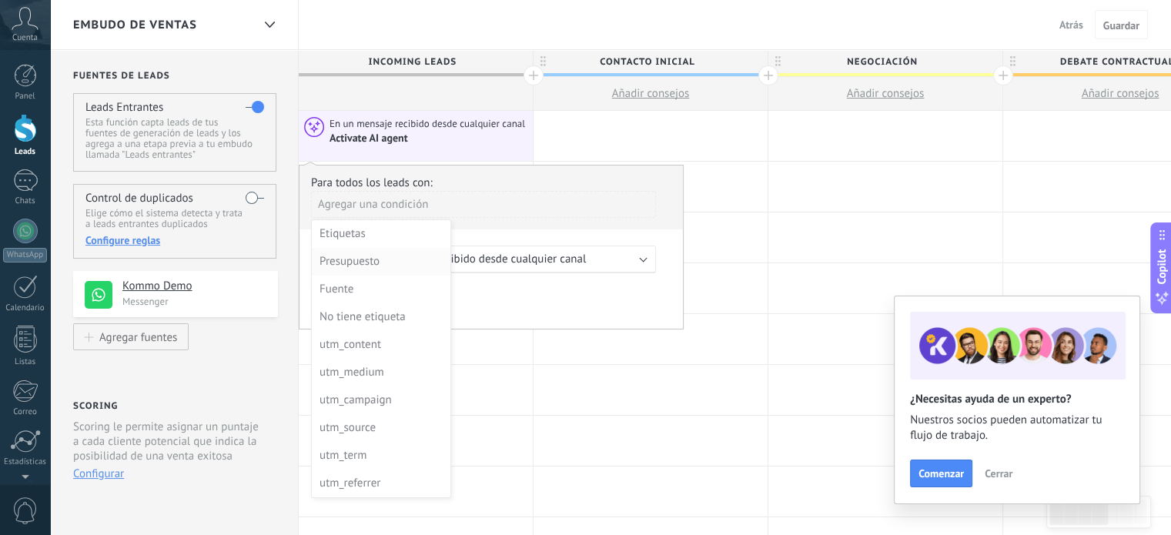
click at [388, 255] on div "Presupuesto" at bounding box center [380, 262] width 120 height 22
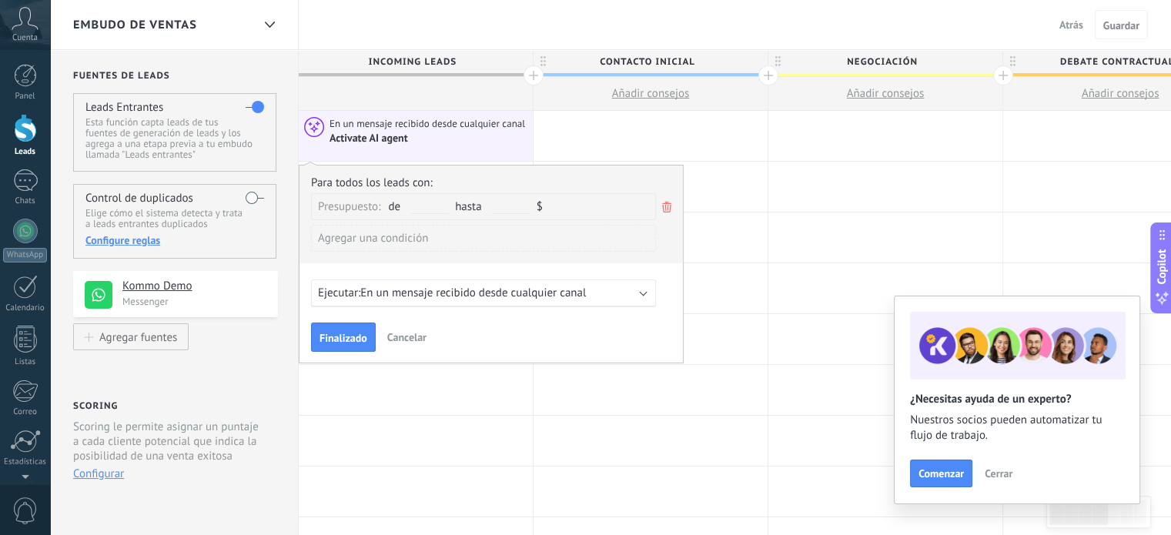
click at [660, 202] on icon at bounding box center [666, 207] width 17 height 18
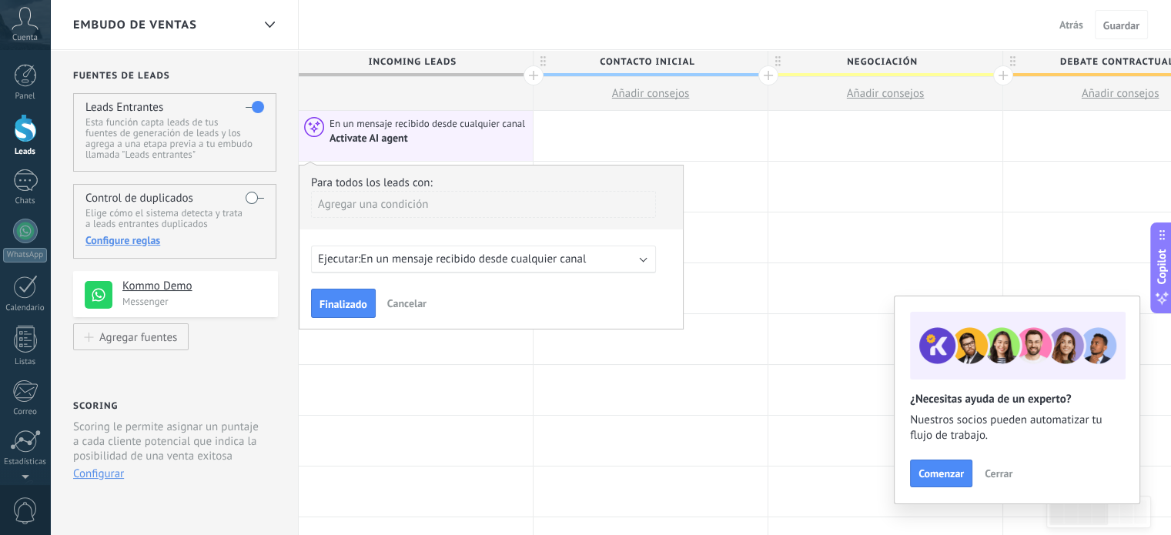
click at [396, 202] on div "Agregar una condición" at bounding box center [483, 204] width 345 height 27
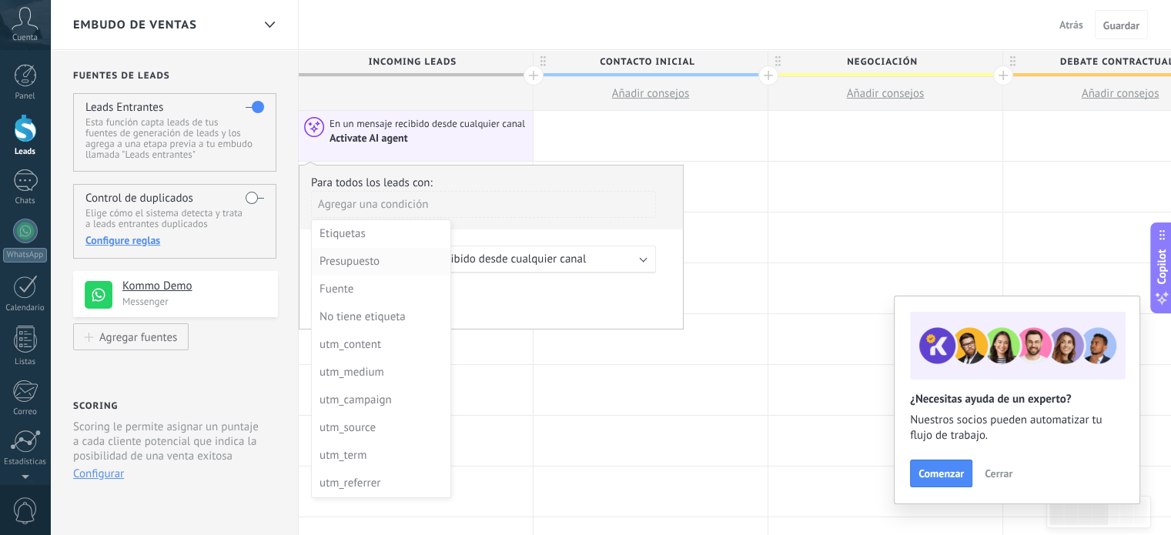
click at [386, 266] on div "Presupuesto" at bounding box center [380, 262] width 120 height 22
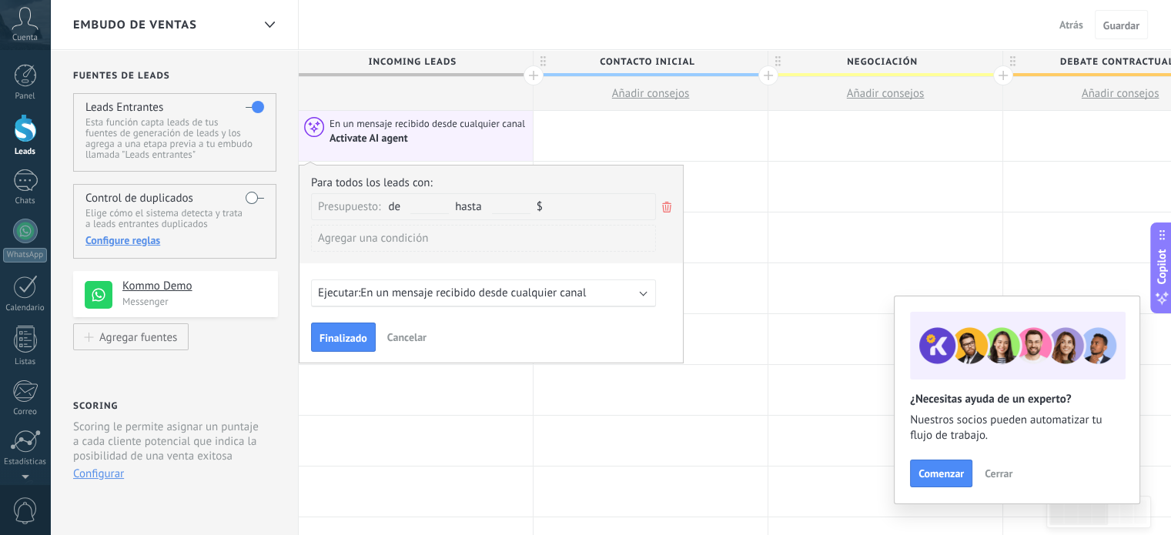
click at [668, 206] on use at bounding box center [666, 207] width 9 height 11
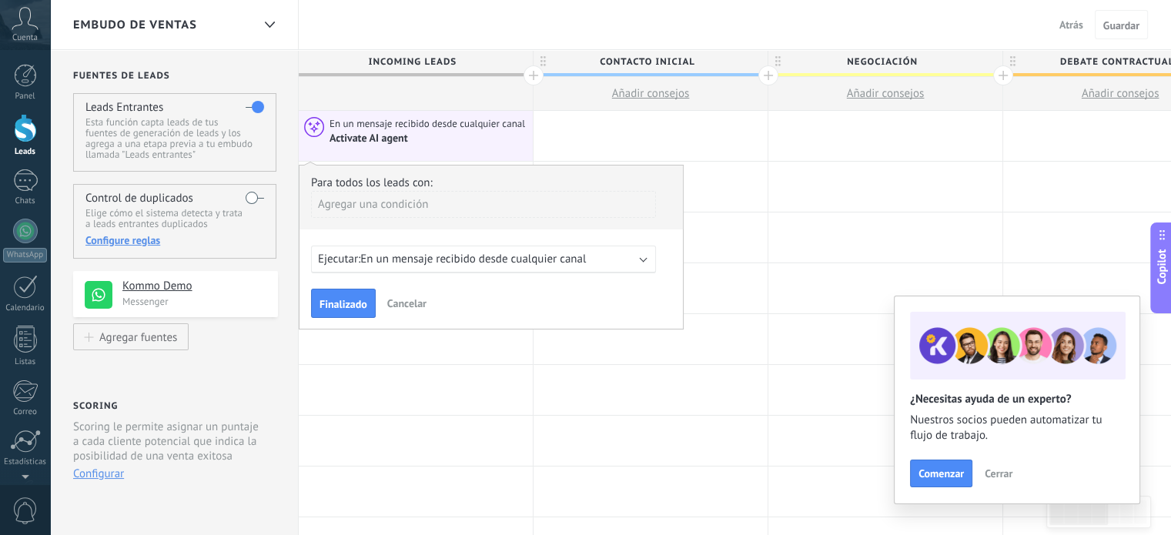
click at [423, 208] on div "Agregar una condición" at bounding box center [483, 204] width 345 height 27
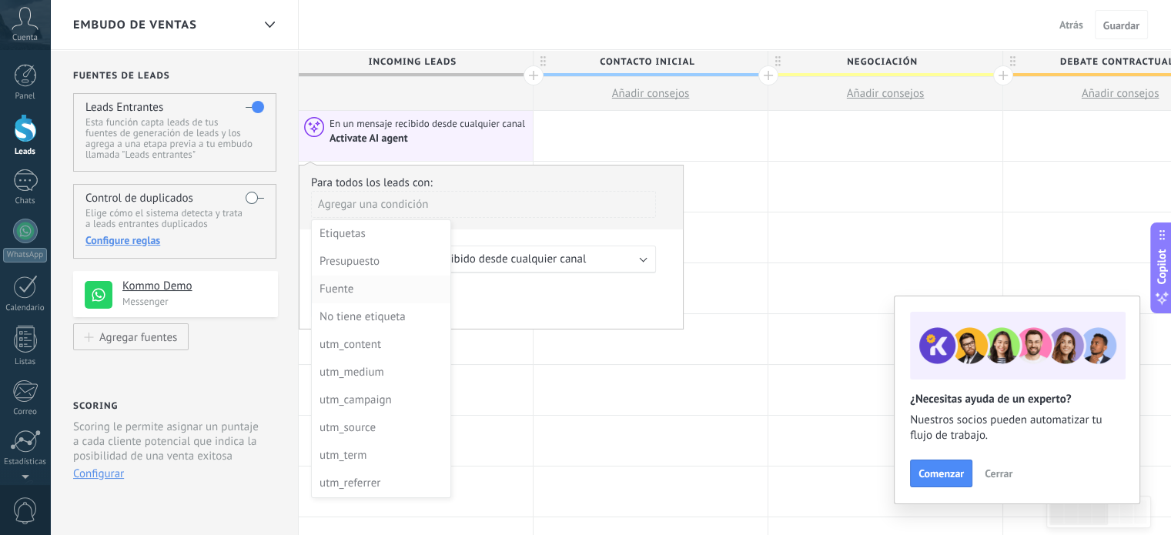
click at [379, 295] on div "Fuente" at bounding box center [380, 290] width 120 height 22
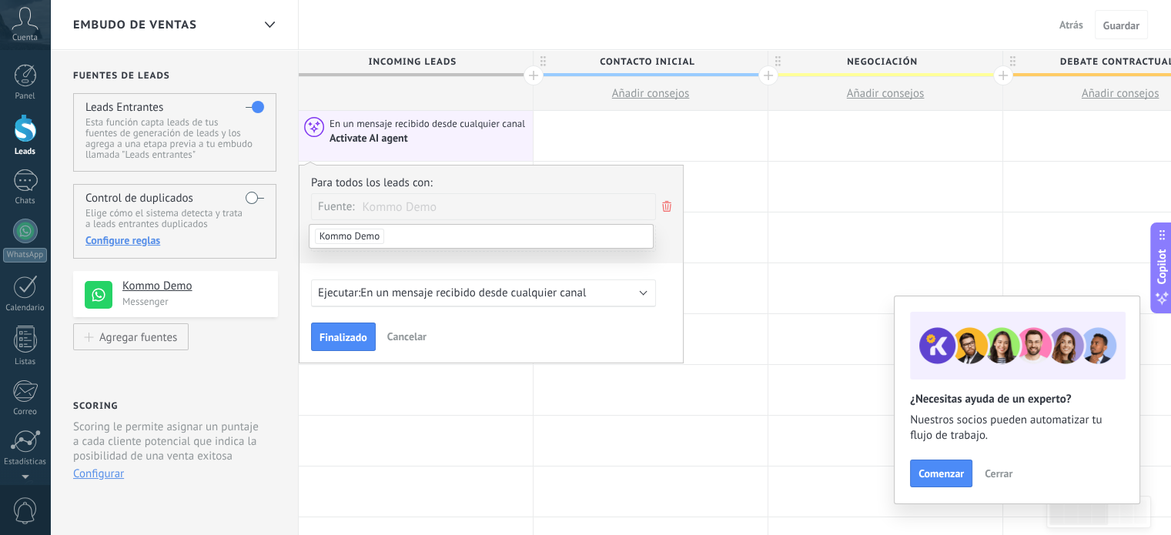
click at [379, 295] on span "En un mensaje recibido desde cualquier canal" at bounding box center [473, 293] width 226 height 15
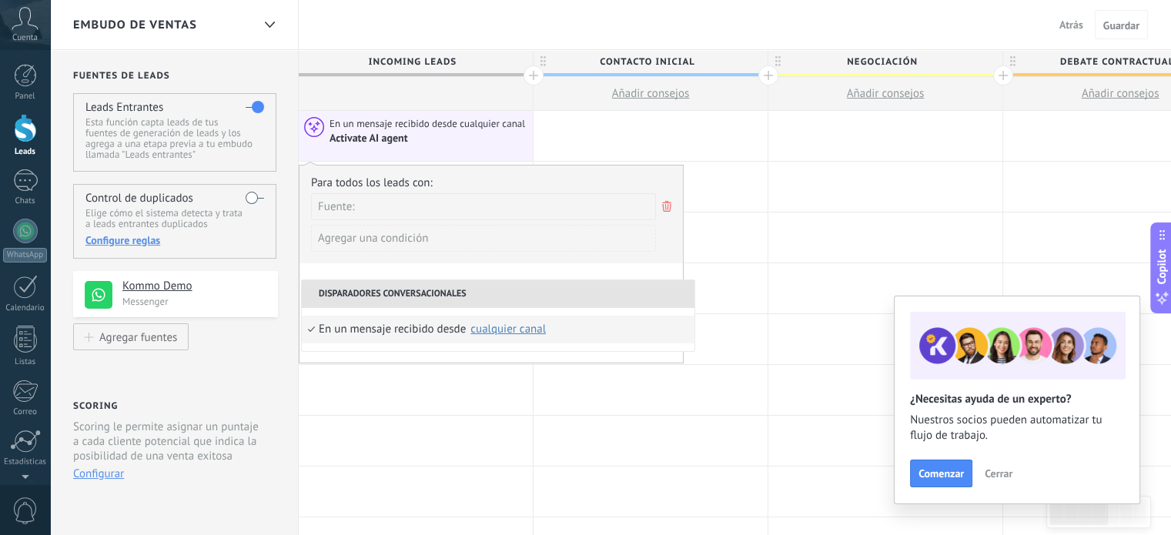
click at [428, 215] on div "Fuente:" at bounding box center [483, 206] width 345 height 27
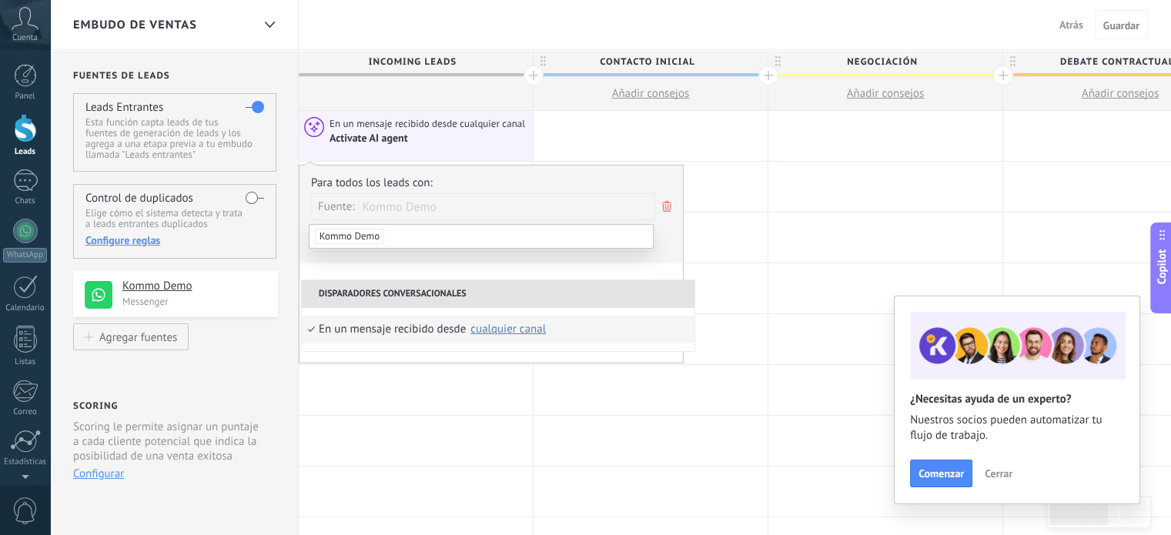
click at [336, 236] on span "Kommo Demo" at bounding box center [349, 236] width 69 height 15
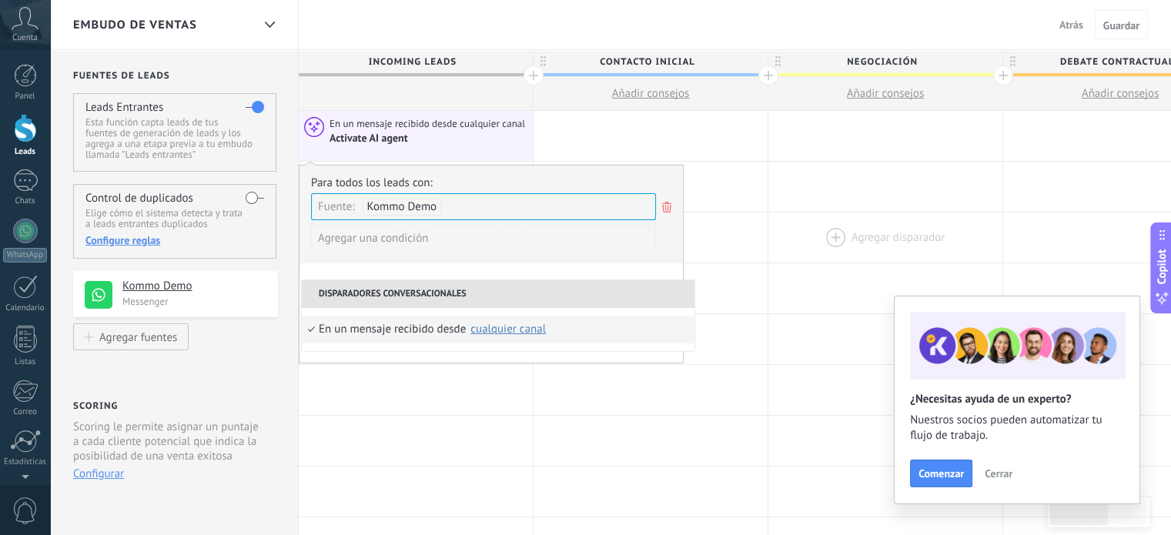
click at [832, 244] on div at bounding box center [885, 237] width 234 height 50
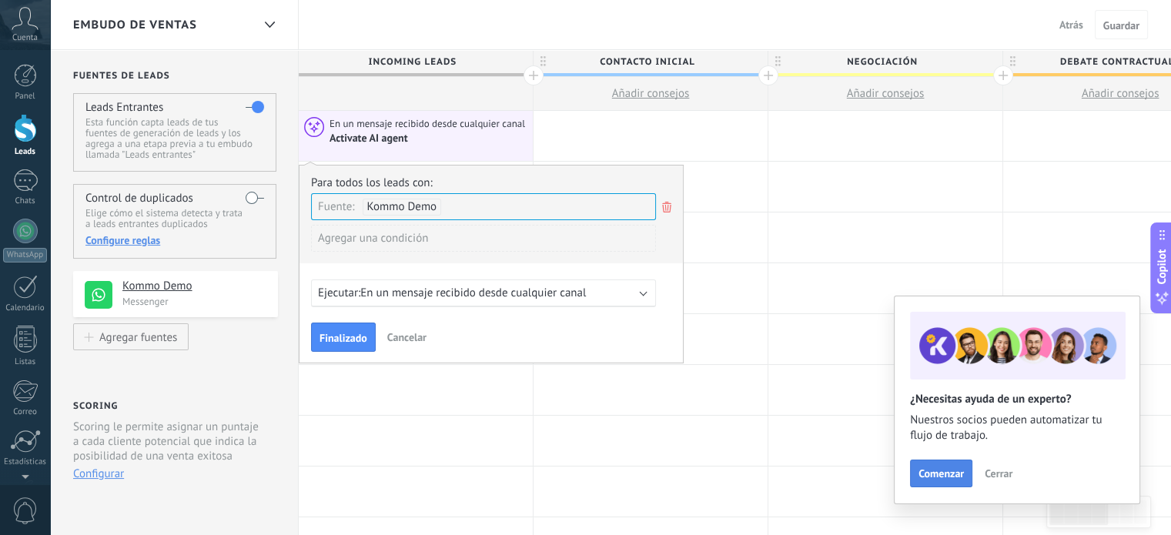
click at [945, 462] on button "Comenzar" at bounding box center [941, 474] width 62 height 28
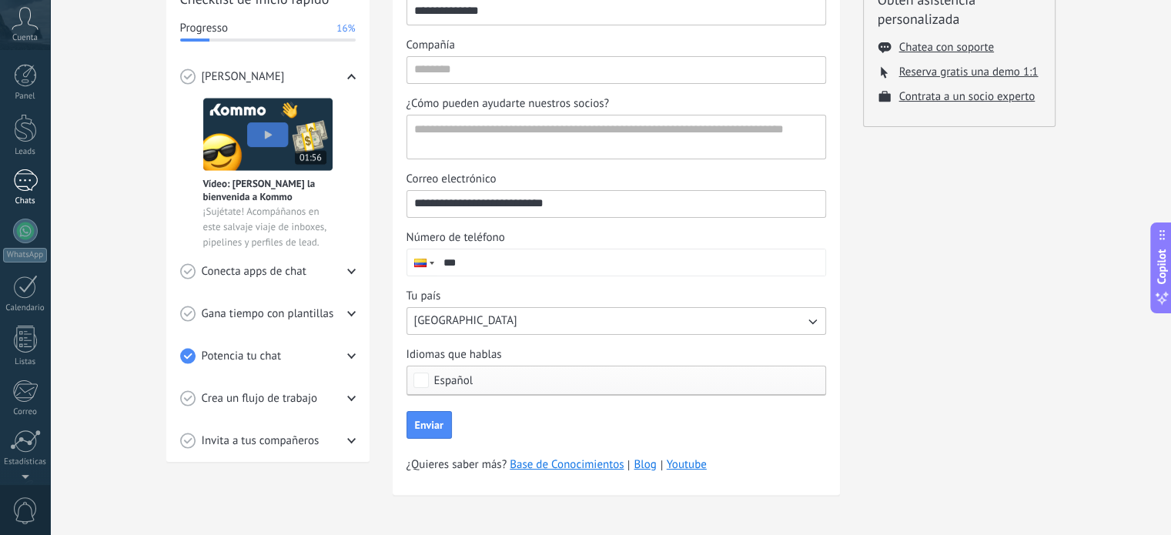
click at [26, 178] on div "1" at bounding box center [25, 180] width 25 height 22
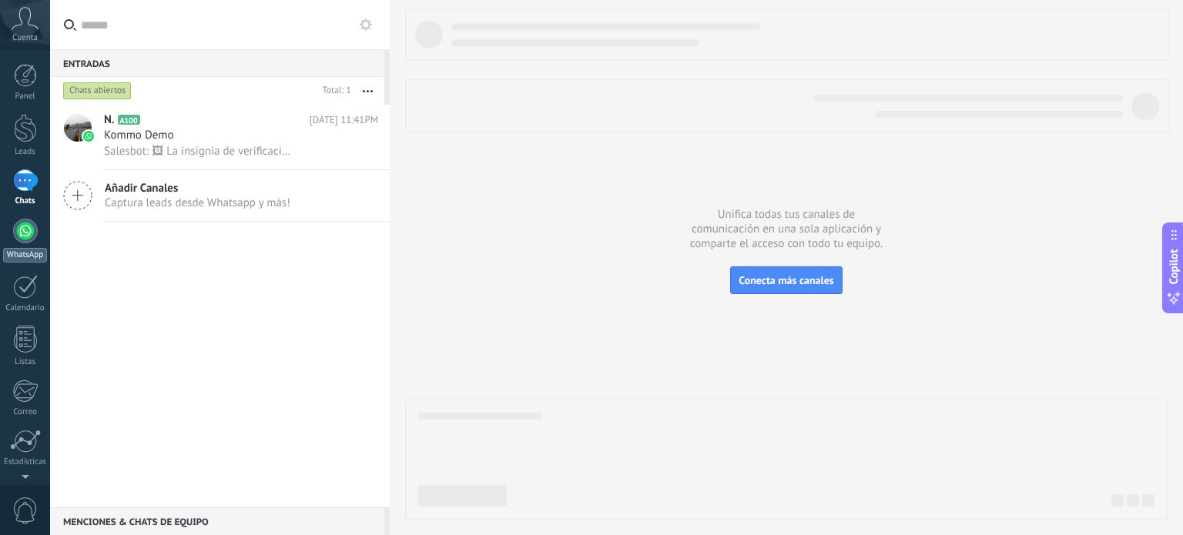
click at [31, 243] on link "WhatsApp" at bounding box center [25, 241] width 50 height 44
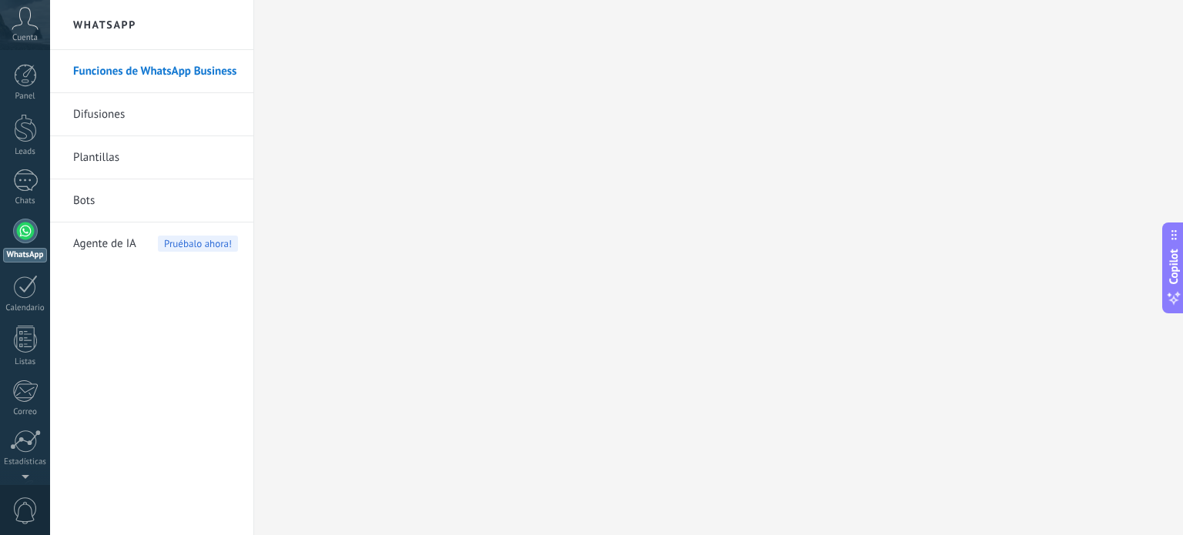
drag, startPoint x: 78, startPoint y: 211, endPoint x: 60, endPoint y: 234, distance: 29.1
click at [60, 234] on li "Agente de IA Pruébalo ahora!" at bounding box center [151, 243] width 203 height 42
click at [22, 306] on div "Calendario" at bounding box center [25, 308] width 45 height 10
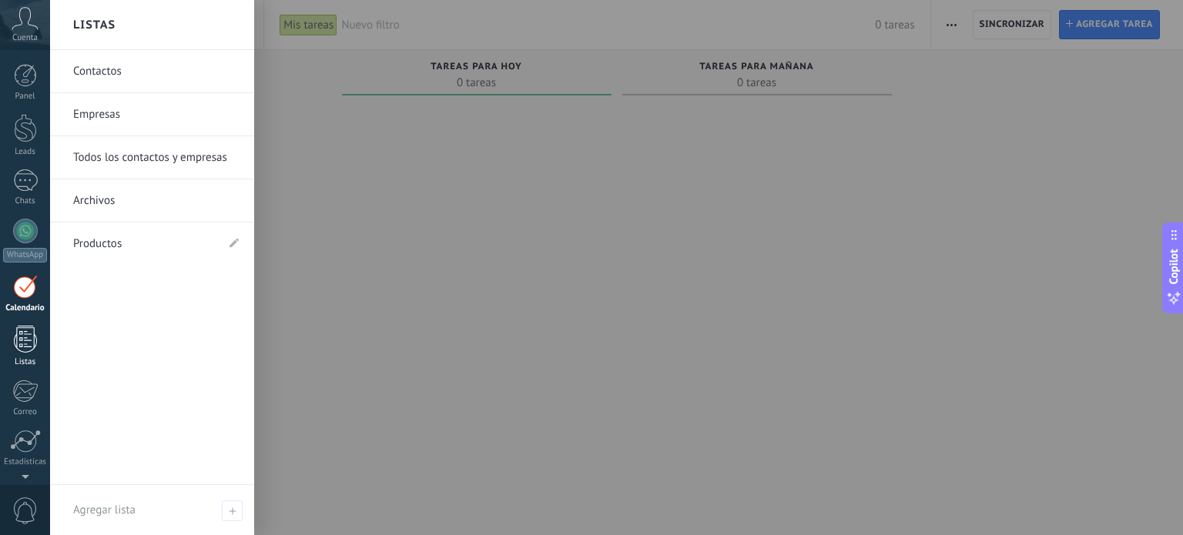
click at [25, 333] on div at bounding box center [25, 339] width 23 height 27
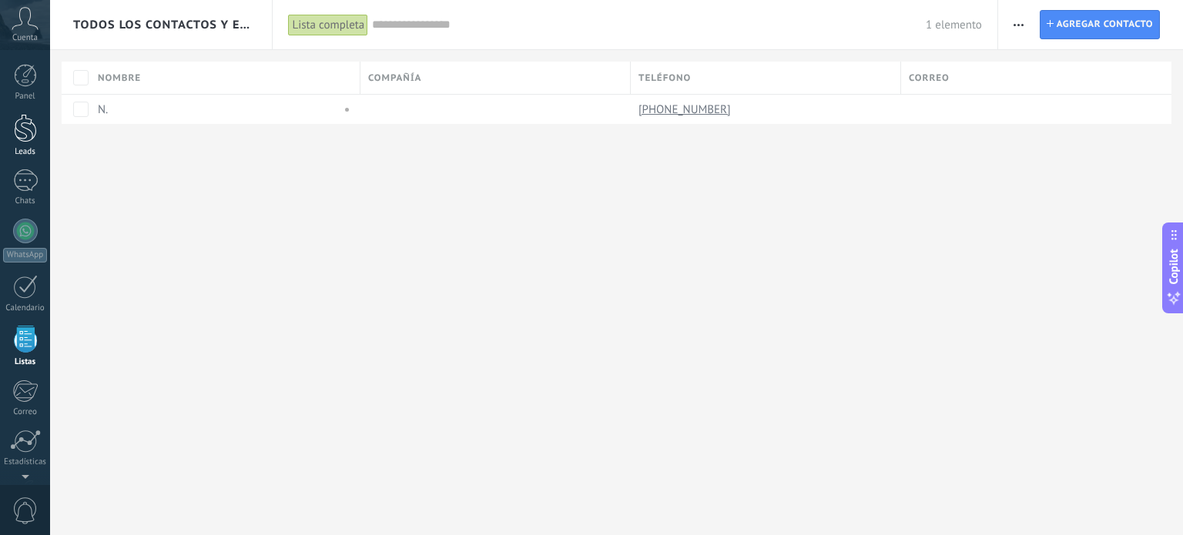
click at [26, 136] on div at bounding box center [25, 128] width 23 height 28
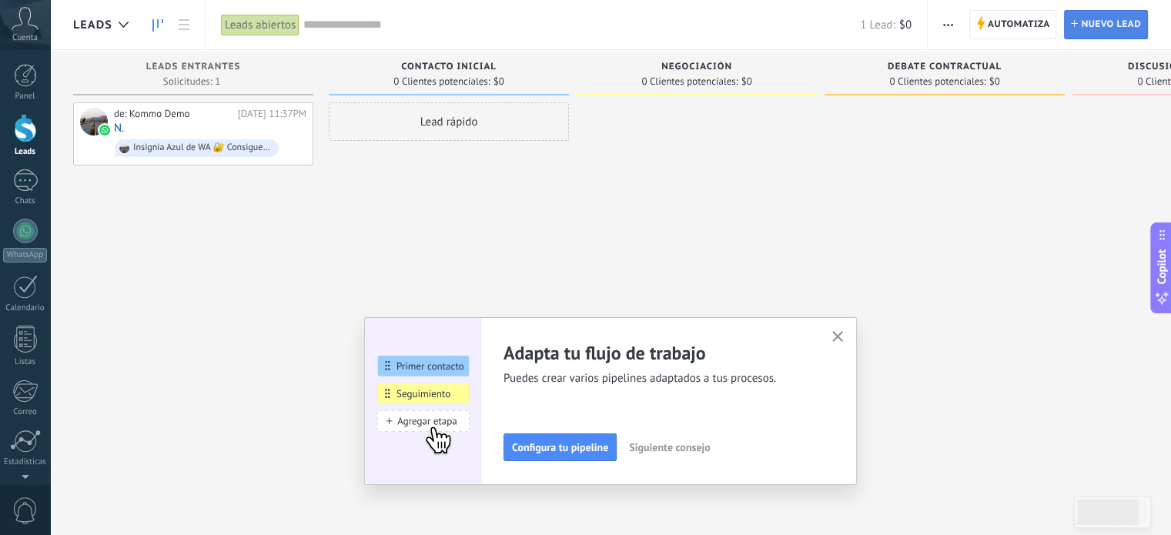
click at [1123, 18] on span "Nuevo lead" at bounding box center [1111, 25] width 60 height 28
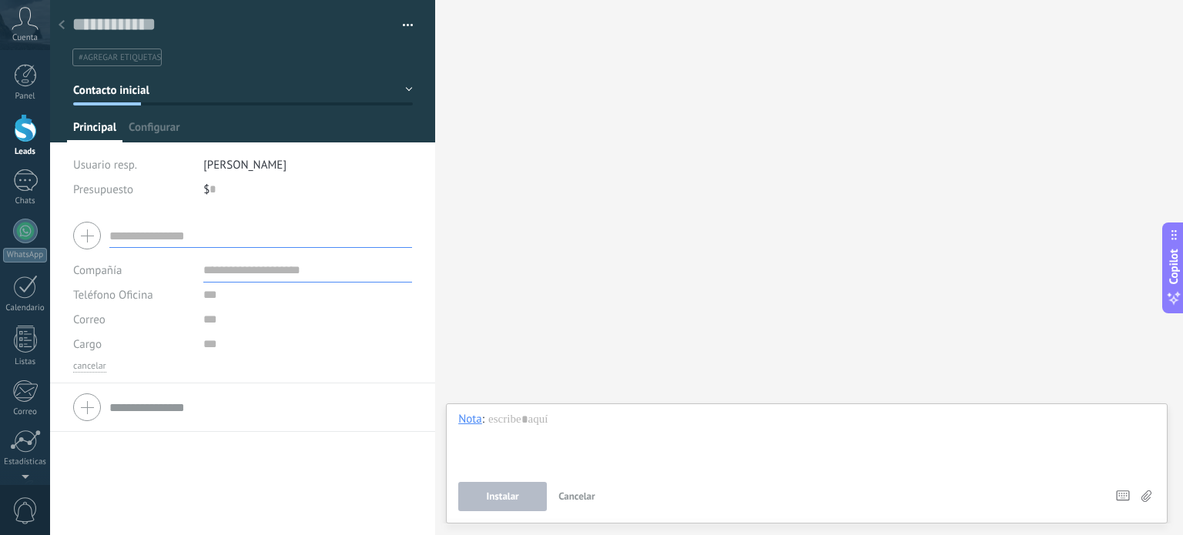
click at [246, 162] on span "[PERSON_NAME]" at bounding box center [244, 165] width 83 height 15
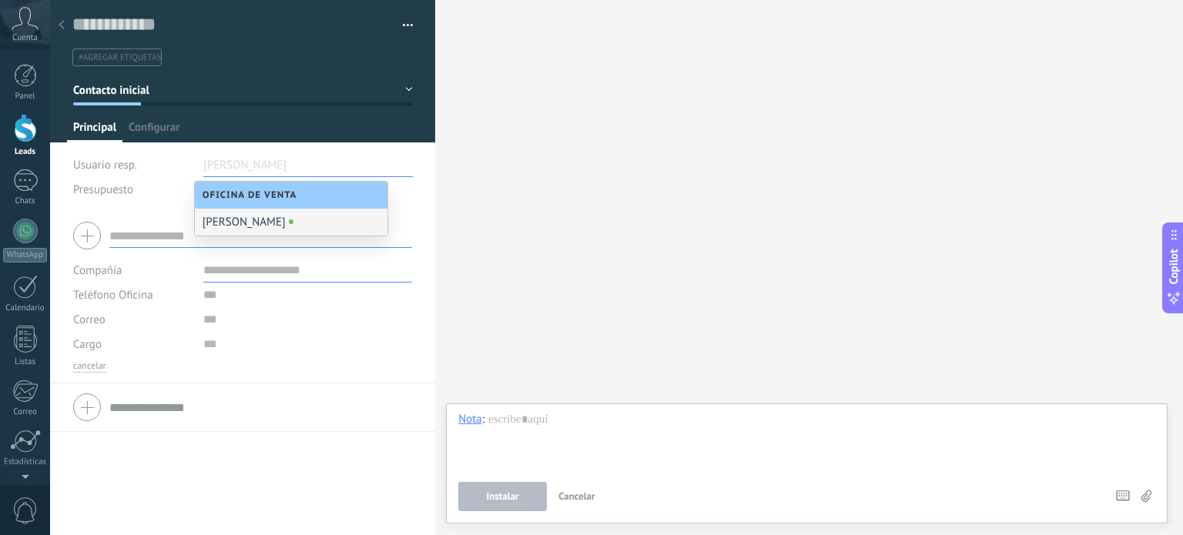
click at [272, 218] on div "[PERSON_NAME]" at bounding box center [291, 222] width 192 height 27
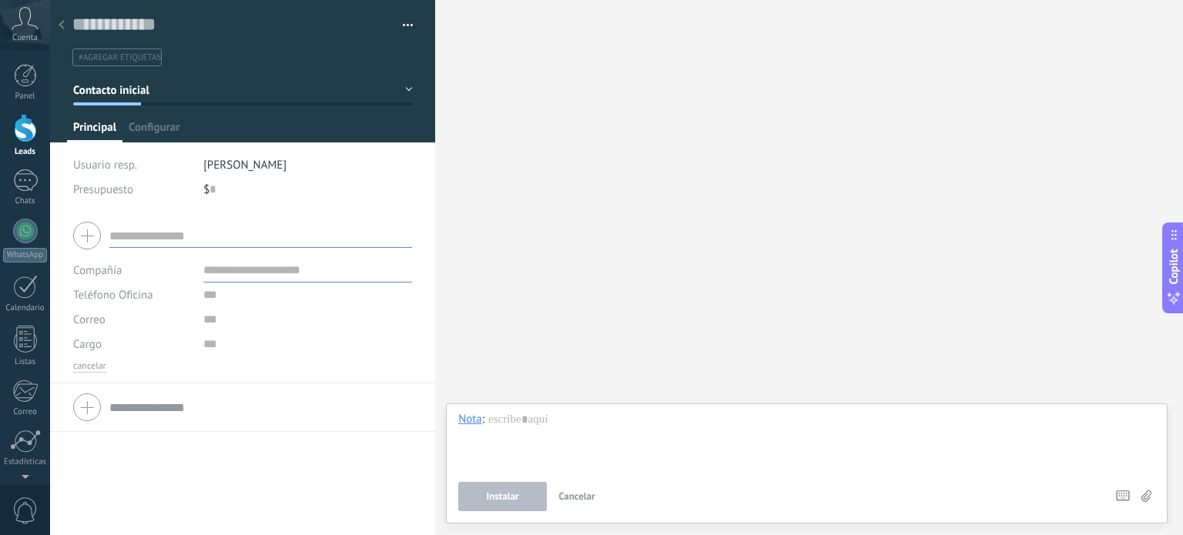
click at [220, 158] on span "[PERSON_NAME]" at bounding box center [244, 165] width 83 height 15
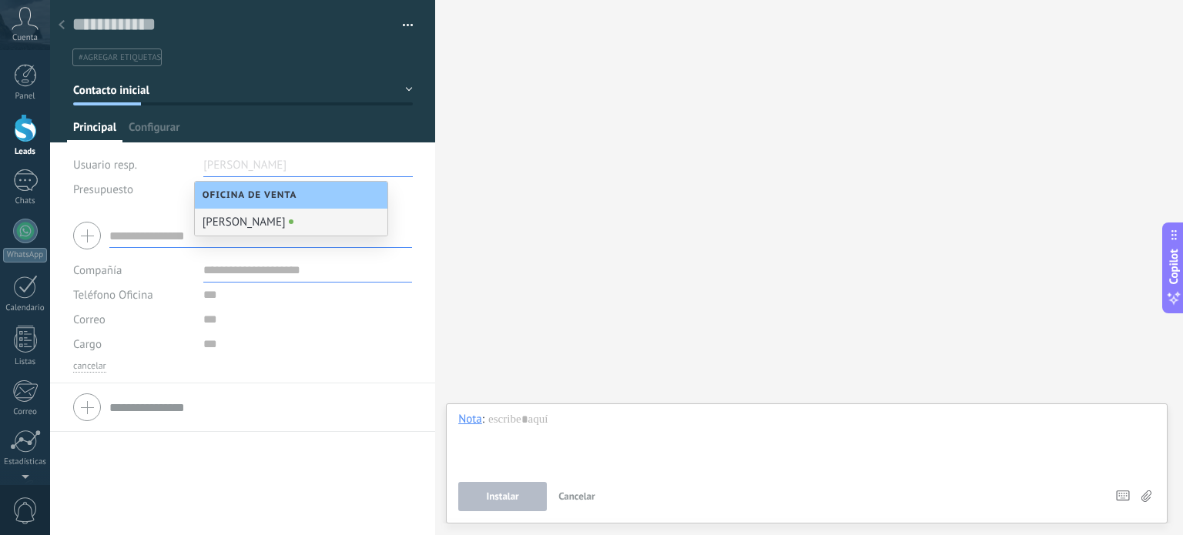
click at [251, 192] on span "Oficina de Venta" at bounding box center [253, 195] width 102 height 12
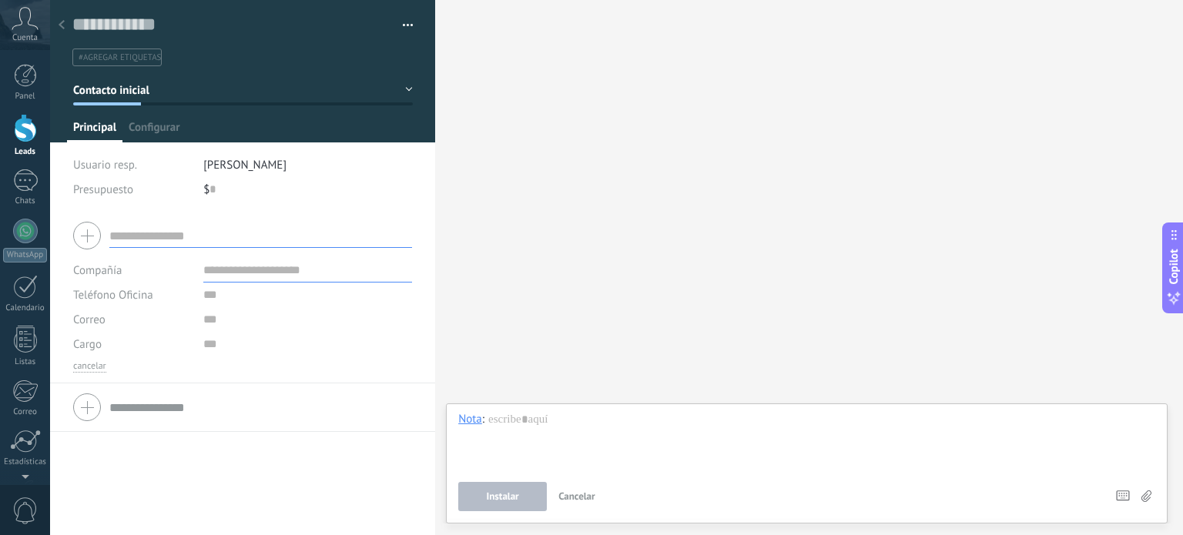
click at [292, 293] on input "text" at bounding box center [307, 295] width 209 height 25
click at [212, 243] on input "text" at bounding box center [260, 235] width 303 height 25
click at [155, 134] on span "Configurar" at bounding box center [154, 131] width 51 height 22
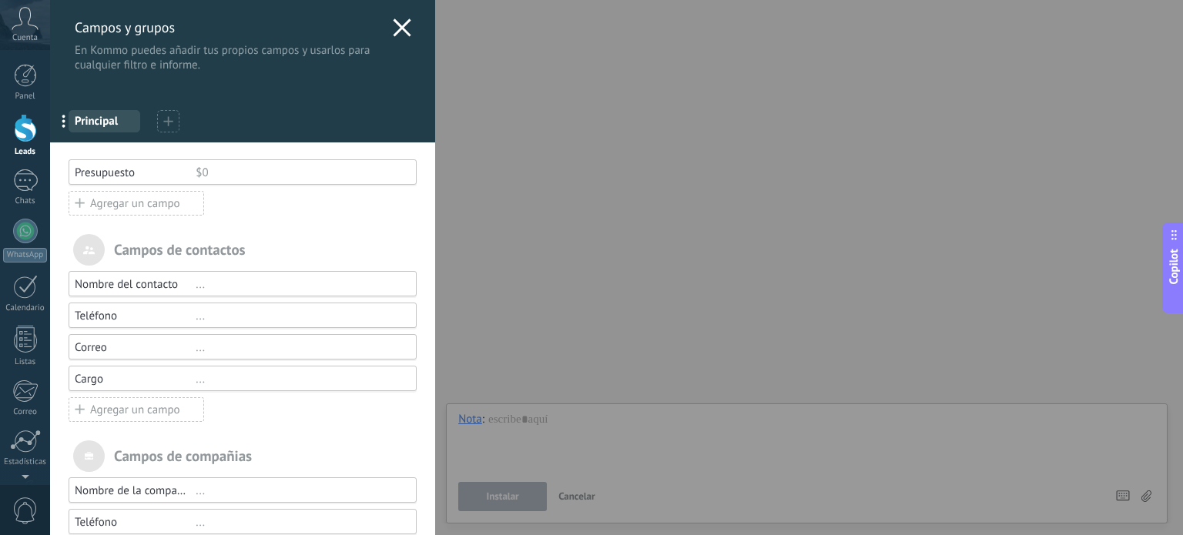
click at [400, 22] on icon at bounding box center [402, 27] width 18 height 18
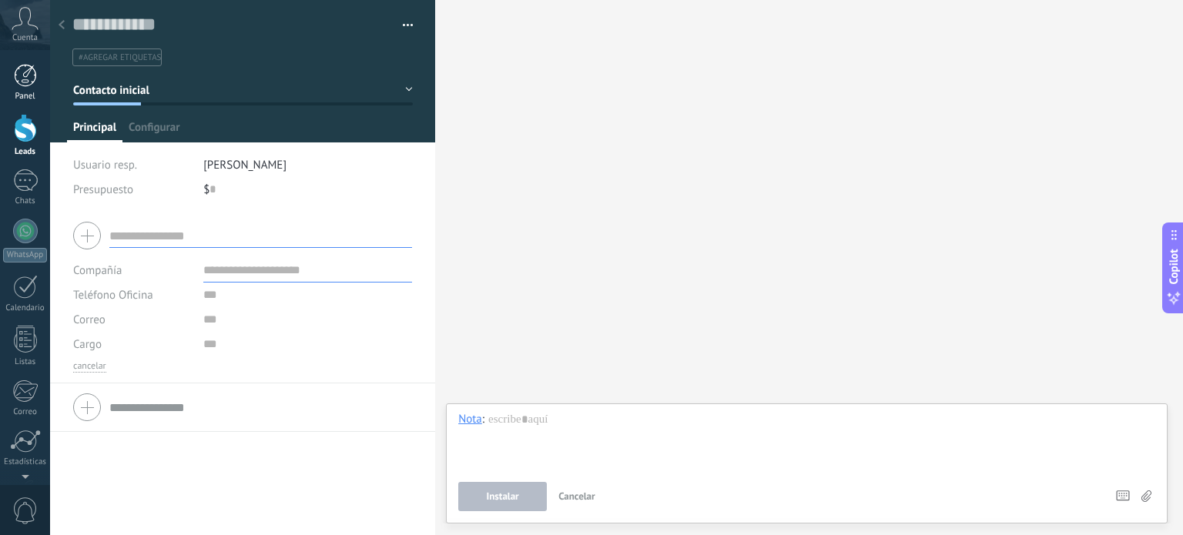
click at [35, 85] on div at bounding box center [25, 75] width 23 height 23
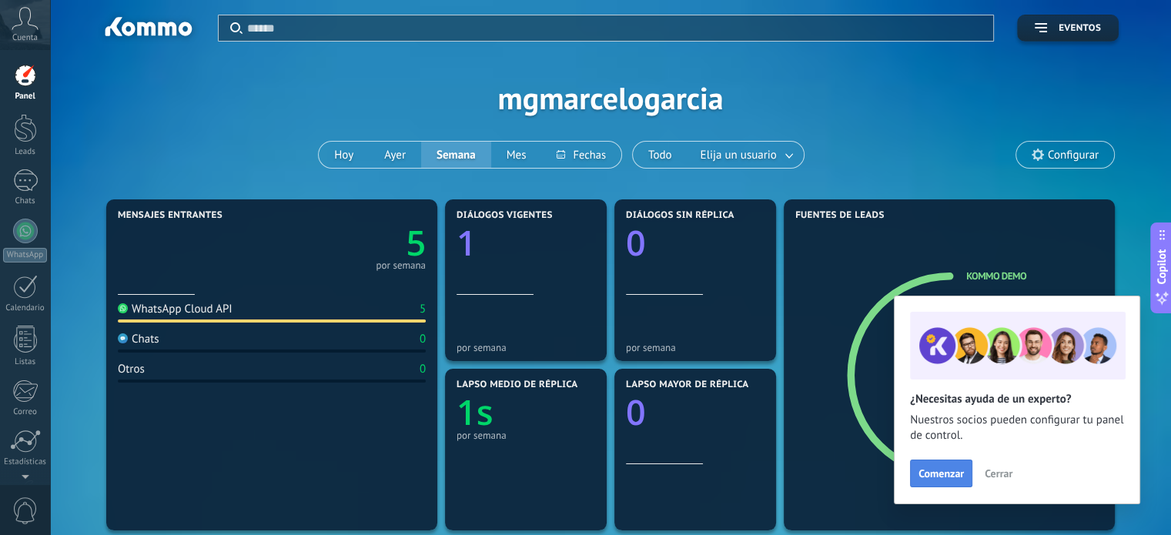
click at [960, 475] on span "Comenzar" at bounding box center [940, 473] width 45 height 11
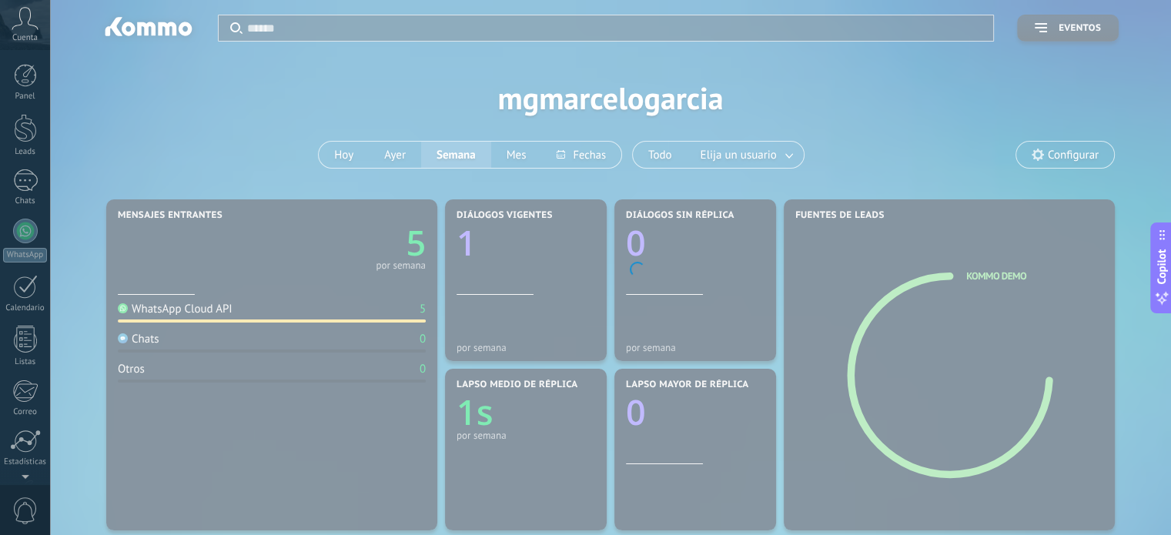
scroll to position [105, 0]
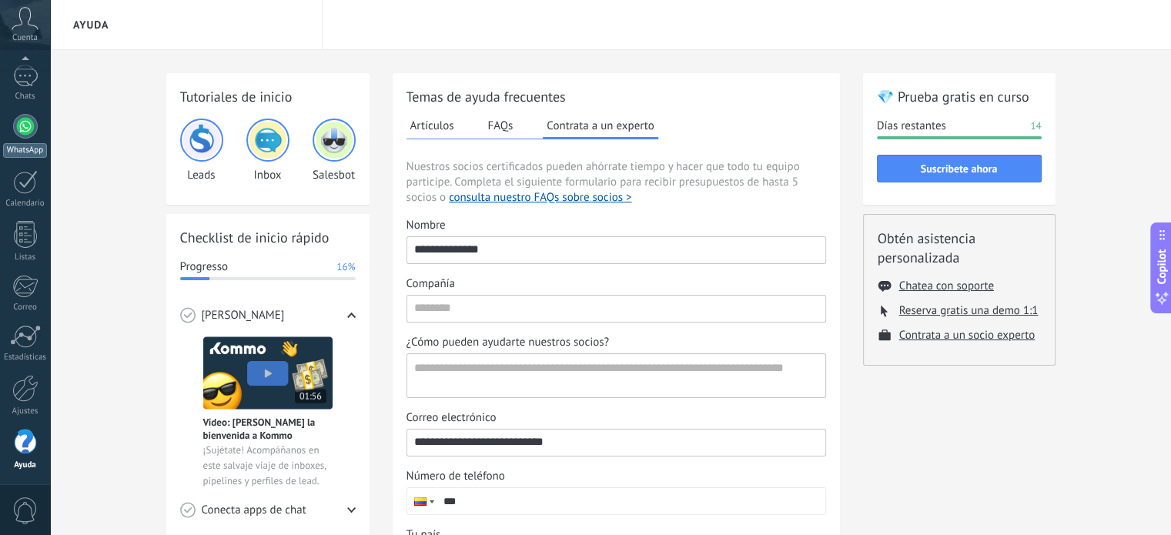
click at [32, 125] on div at bounding box center [25, 126] width 25 height 25
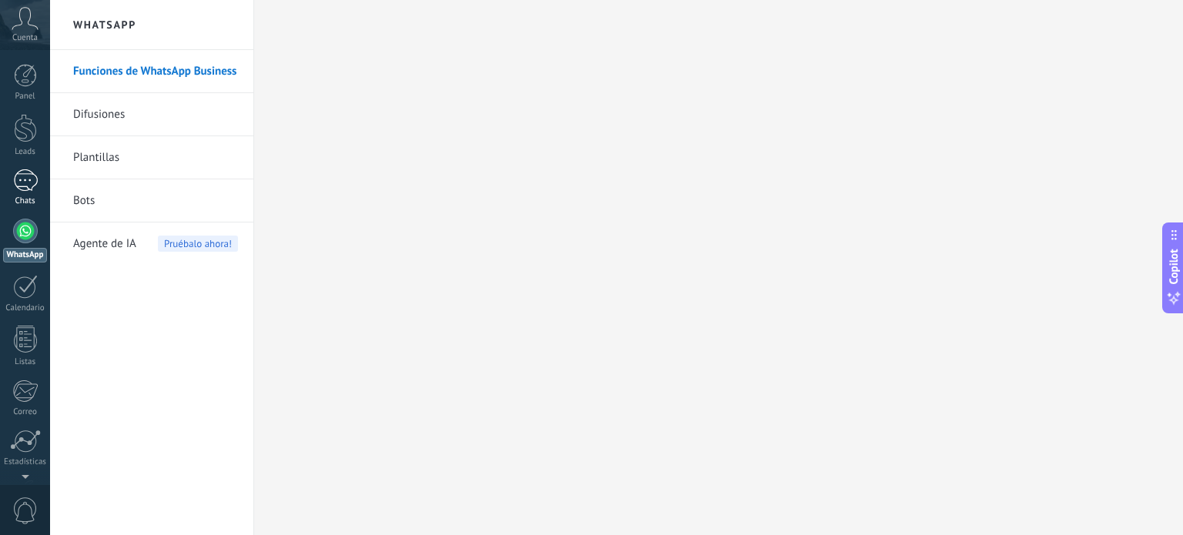
click at [29, 175] on div "1" at bounding box center [25, 180] width 25 height 22
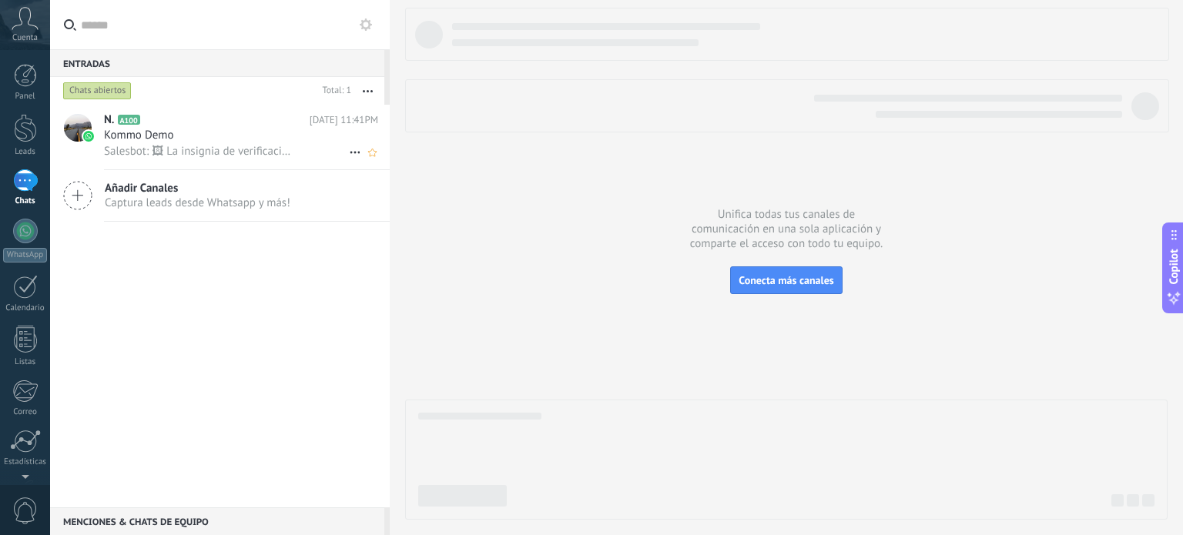
click at [254, 146] on span "Salesbot: 🖼 La insignia de verificación de WhatsApp ayuda a tu empresa a destac…" at bounding box center [198, 151] width 189 height 15
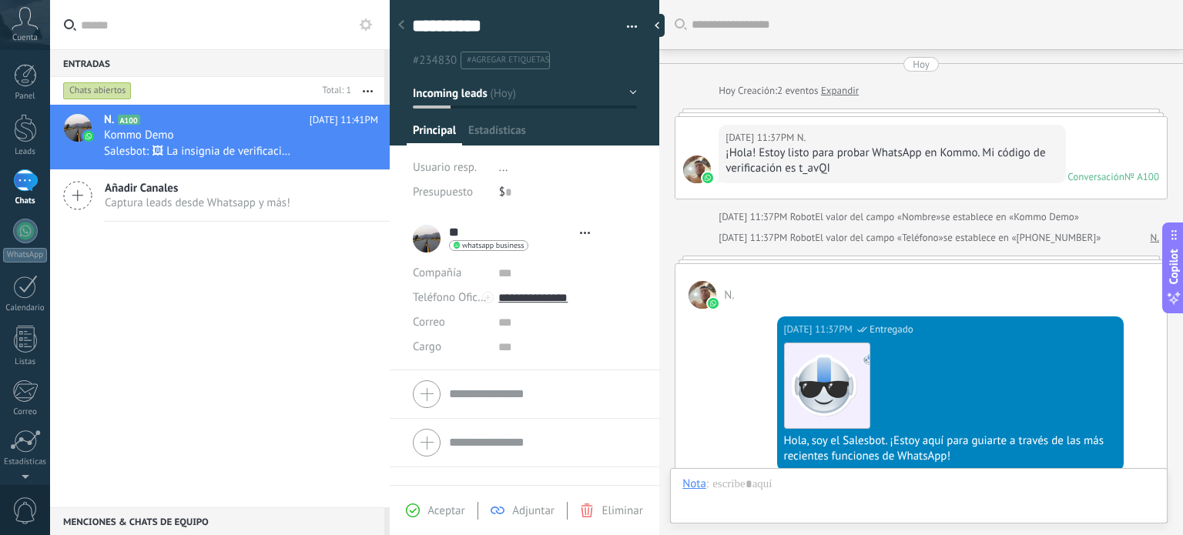
type textarea "**********"
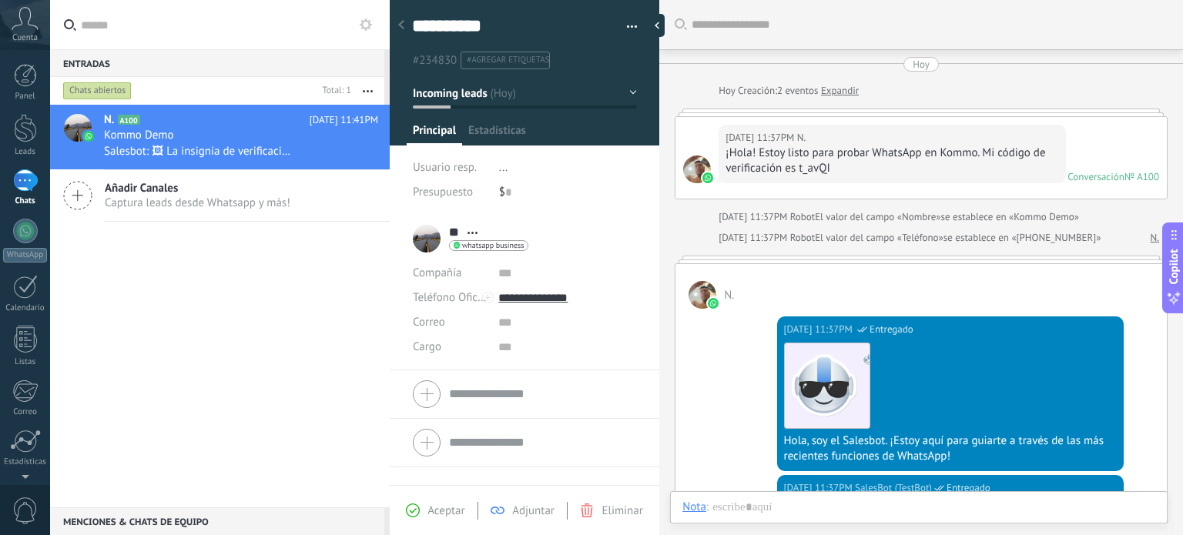
scroll to position [1552, 0]
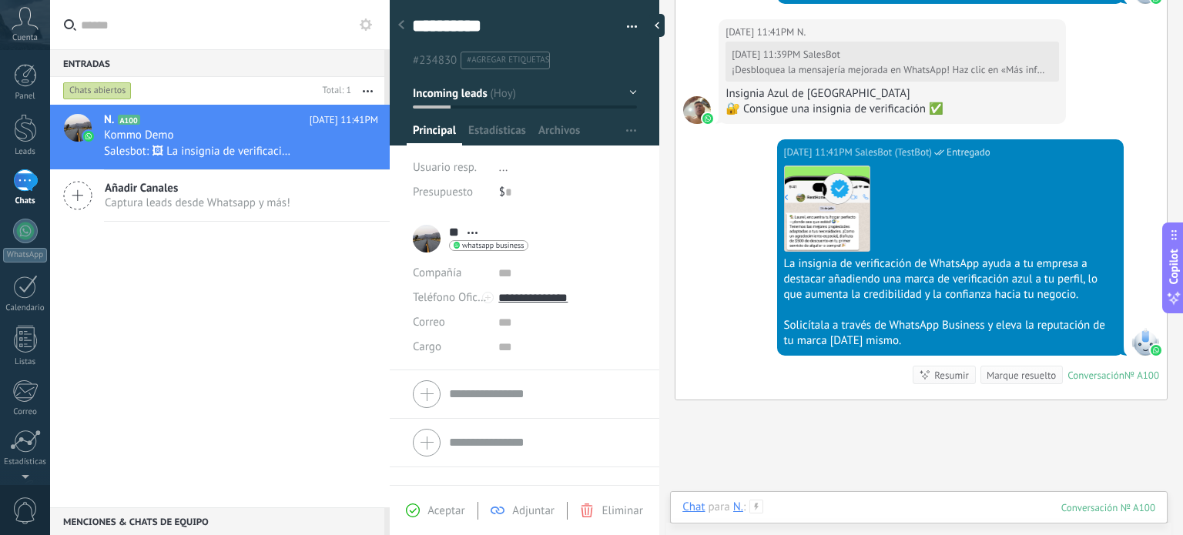
click at [795, 512] on div at bounding box center [918, 523] width 473 height 46
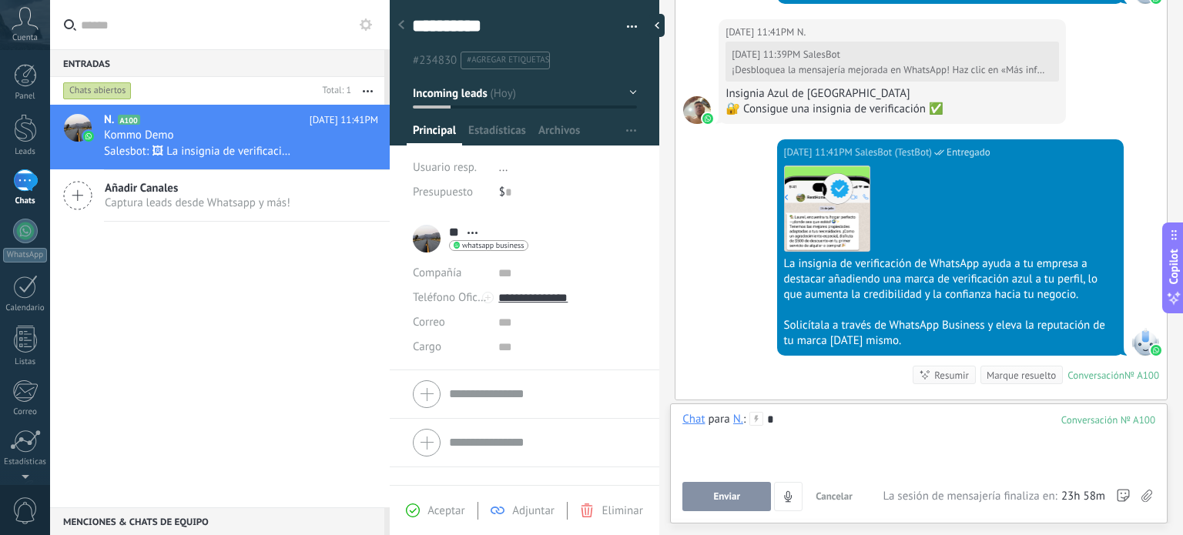
click at [715, 489] on button "Enviar" at bounding box center [726, 496] width 89 height 29
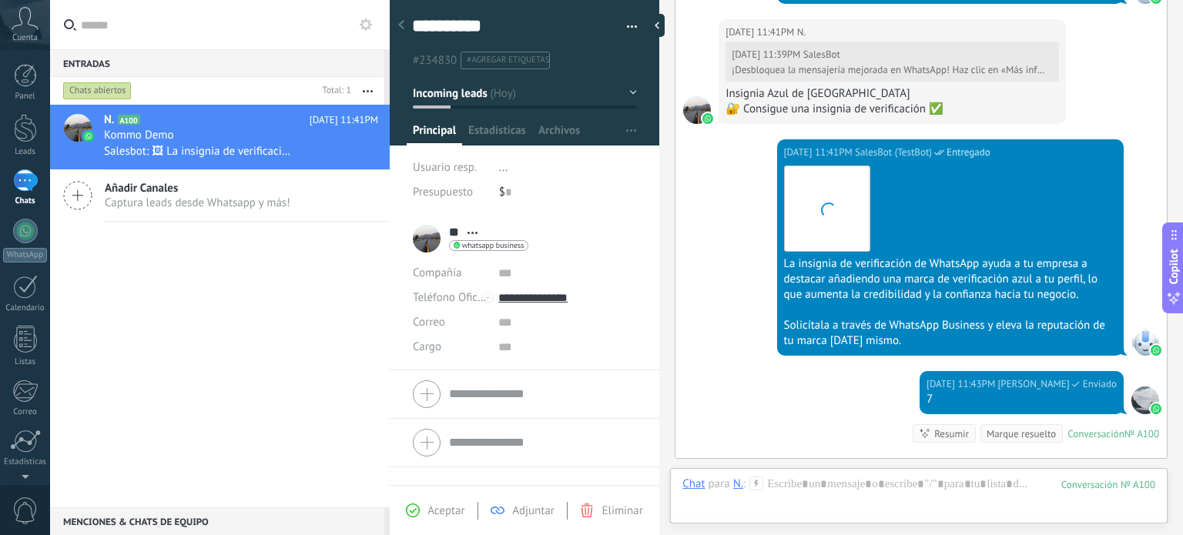
scroll to position [1741, 0]
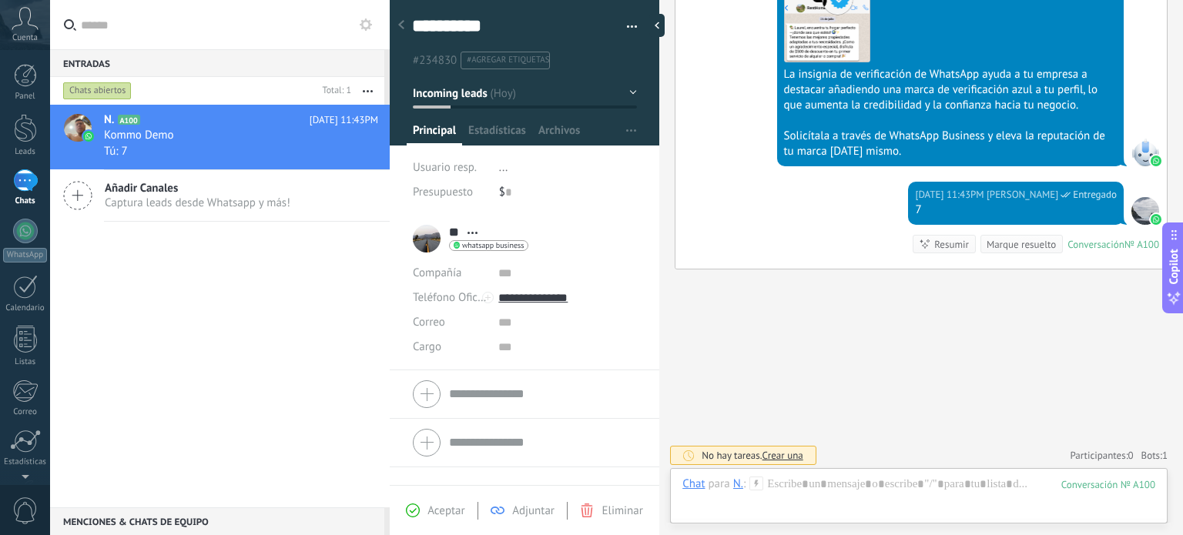
click at [776, 454] on span "Crear una" at bounding box center [782, 455] width 41 height 13
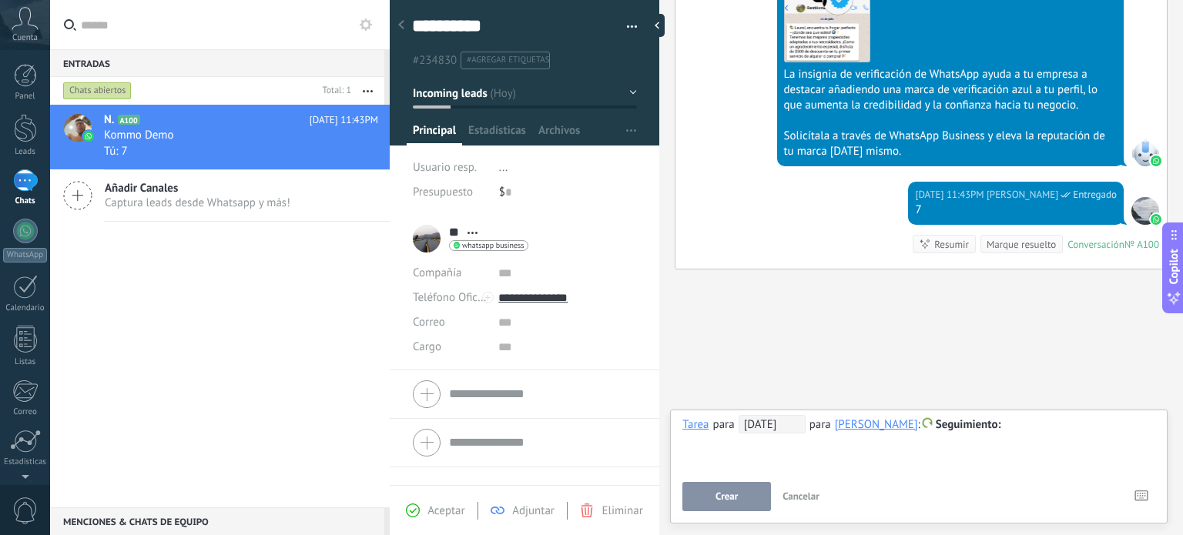
drag, startPoint x: 804, startPoint y: 421, endPoint x: 626, endPoint y: 432, distance: 178.2
click at [624, 433] on div "**********" at bounding box center [786, 267] width 793 height 535
click at [795, 419] on span "[DATE]" at bounding box center [771, 424] width 67 height 18
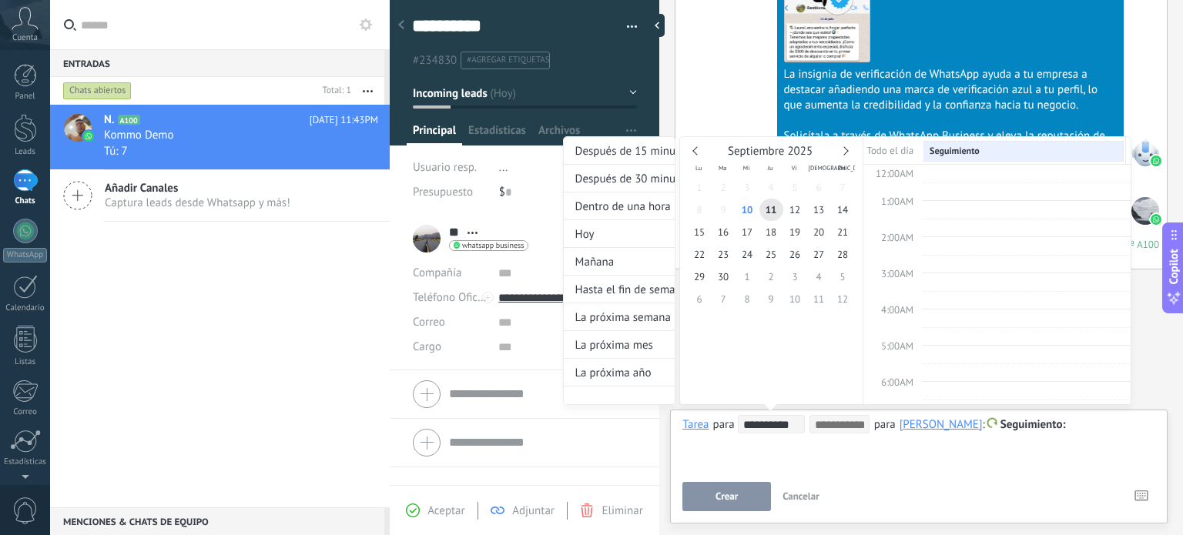
scroll to position [288, 0]
click at [588, 398] on div "Después de 15 minutos Después de 30 minutos Dentro de una hora [DATE] [DATE] Ha…" at bounding box center [619, 270] width 112 height 269
click at [637, 156] on div "Después de 15 minutos" at bounding box center [619, 151] width 111 height 28
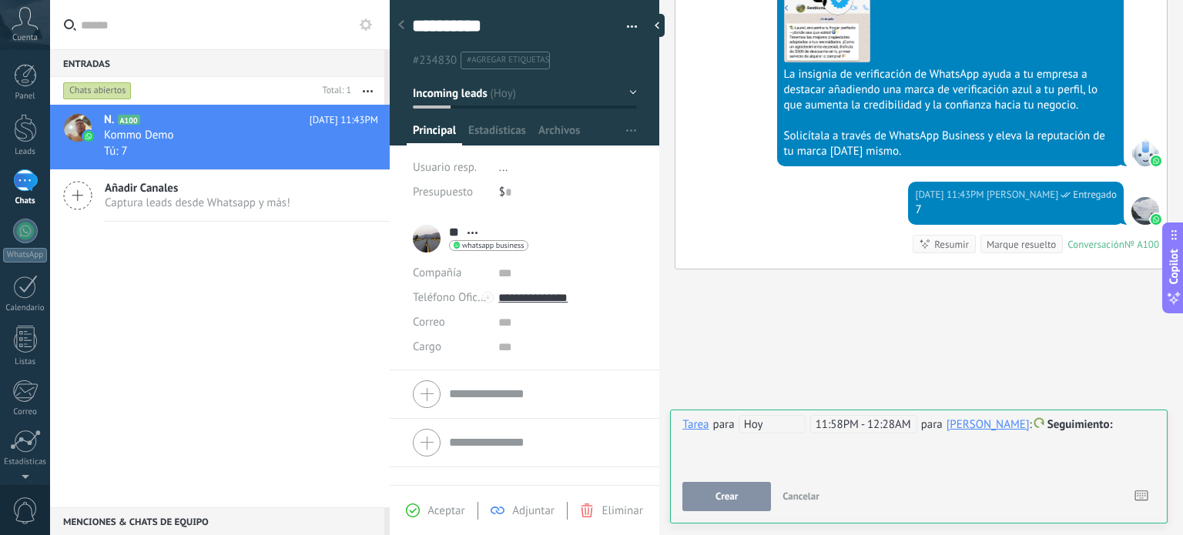
click at [815, 505] on button "Cancelar" at bounding box center [800, 496] width 49 height 29
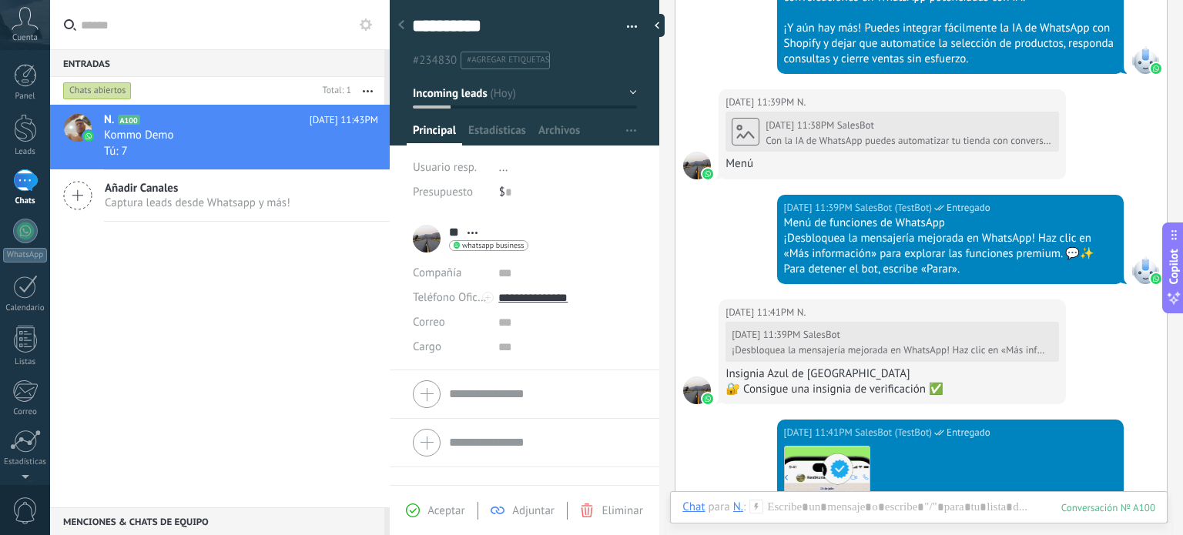
scroll to position [1248, 0]
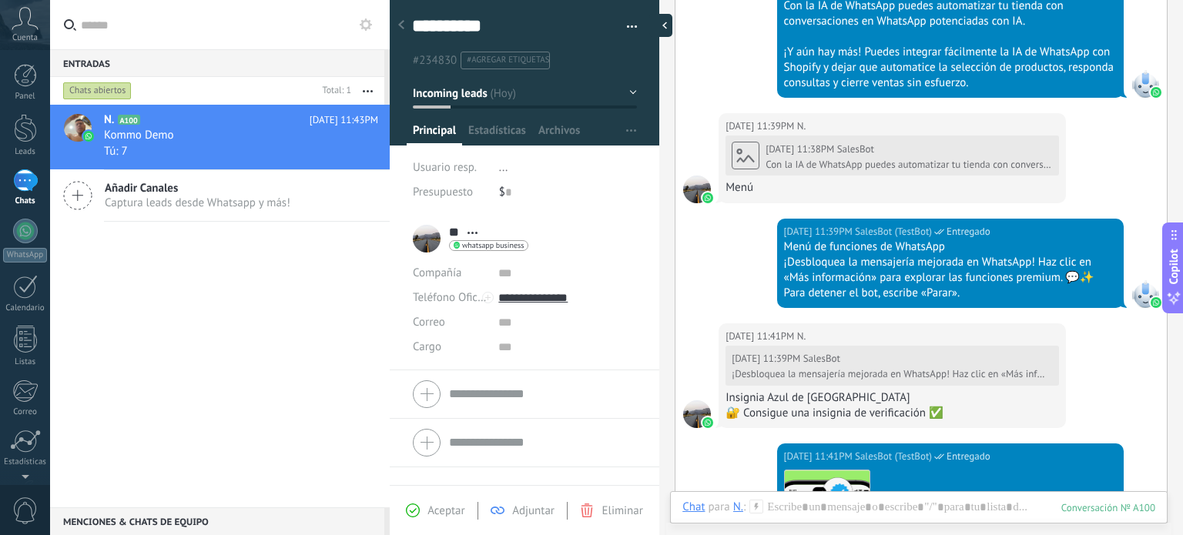
click at [653, 28] on div at bounding box center [660, 25] width 23 height 23
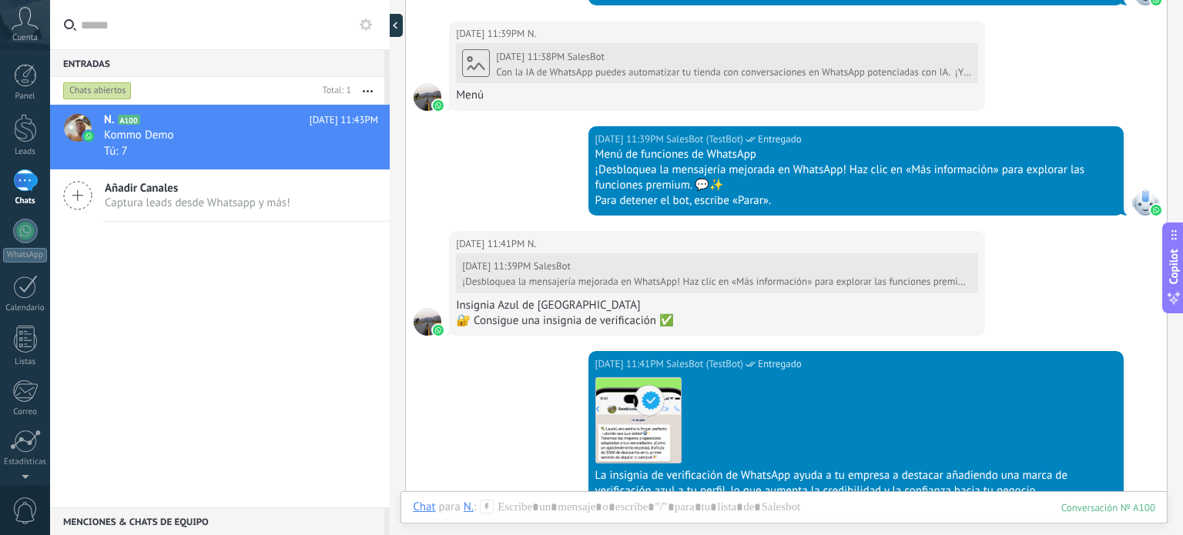
scroll to position [15, 0]
click at [390, 24] on div at bounding box center [390, 267] width 0 height 535
click at [390, 25] on div at bounding box center [390, 267] width 0 height 535
click at [407, 21] on div at bounding box center [398, 25] width 23 height 23
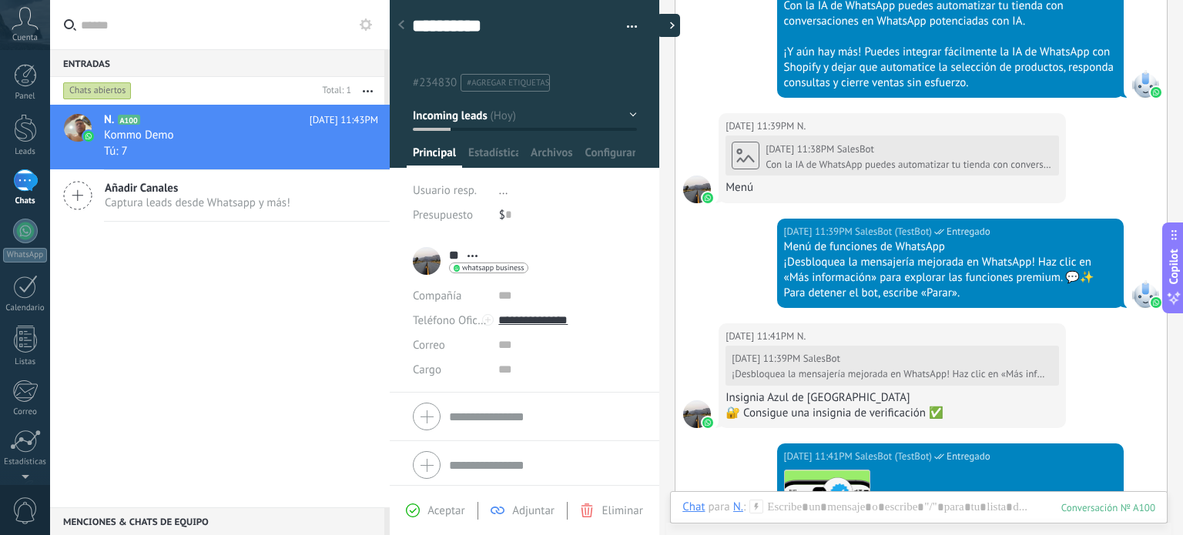
scroll to position [22, 0]
type textarea "**********"
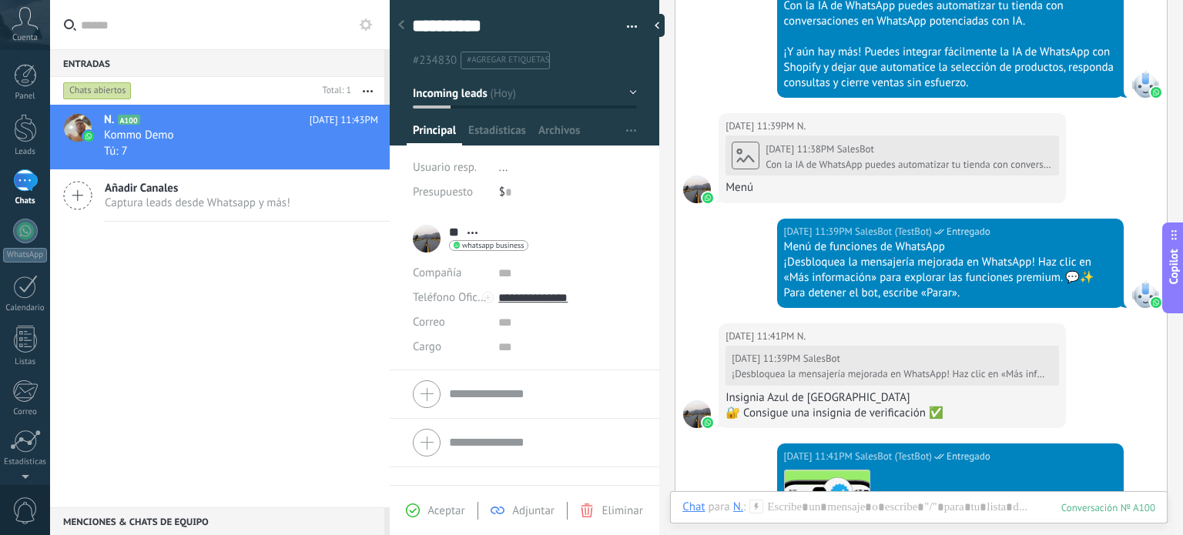
click at [396, 18] on div at bounding box center [401, 26] width 22 height 30
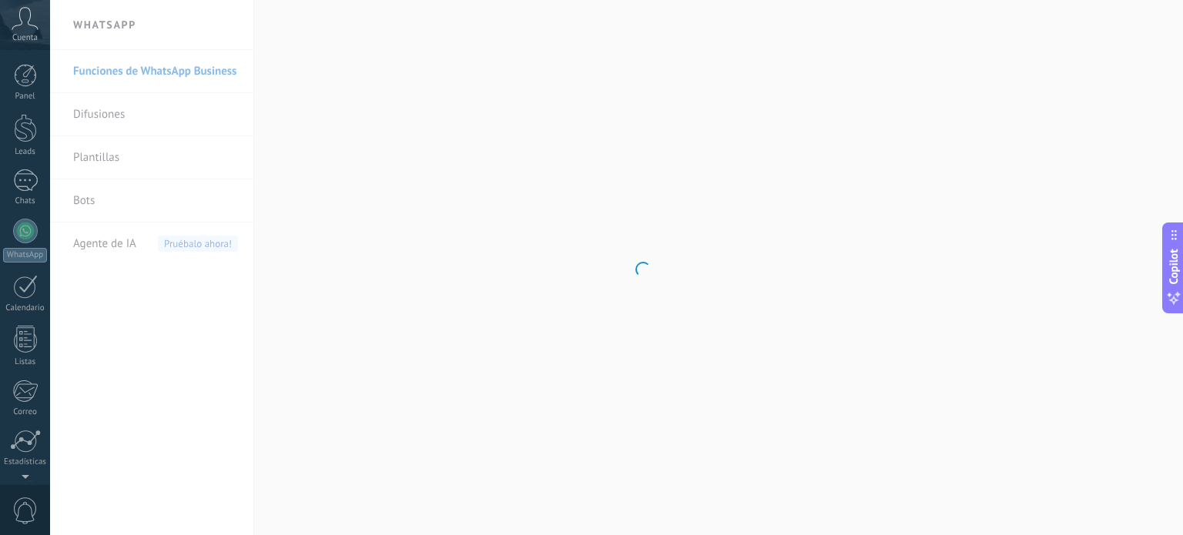
scroll to position [105, 0]
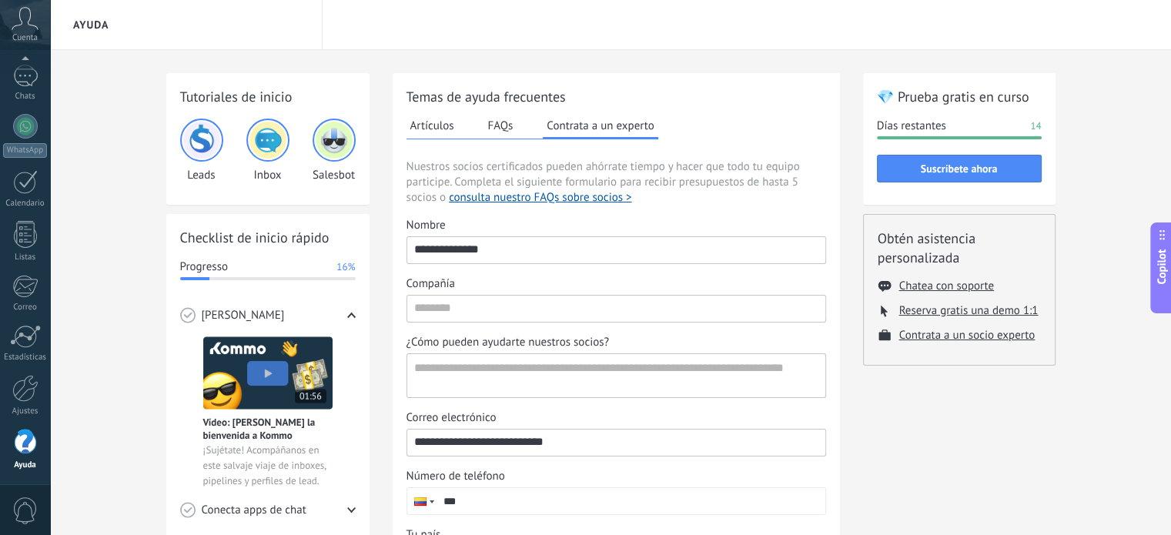
click at [203, 132] on img at bounding box center [201, 140] width 37 height 37
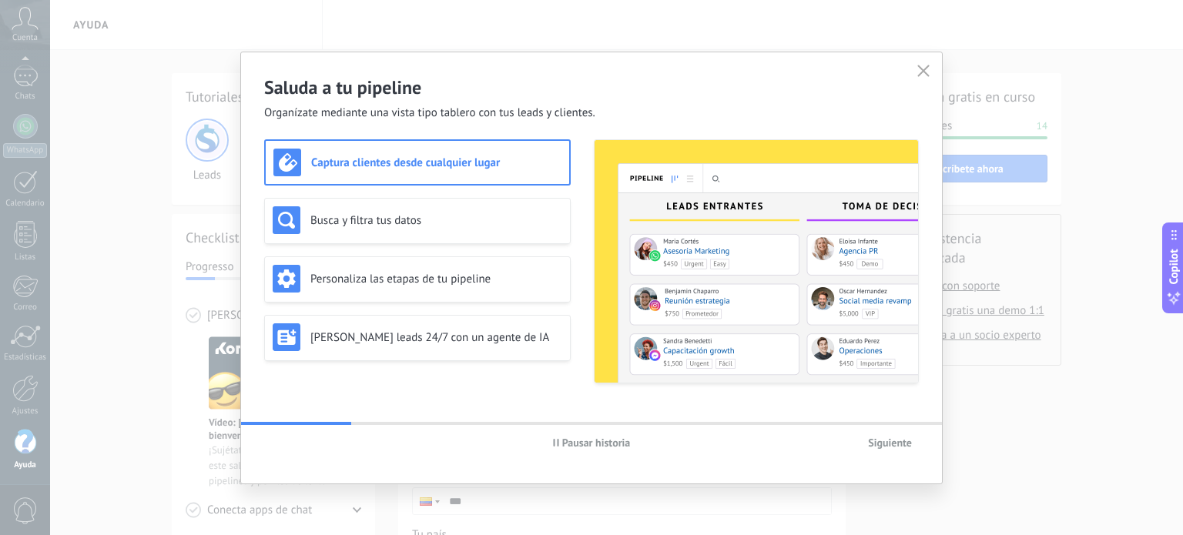
click at [478, 159] on h3 "Captura clientes desde cualquier lugar" at bounding box center [436, 163] width 250 height 15
click at [500, 228] on div "Busca y filtra tus datos" at bounding box center [417, 220] width 289 height 28
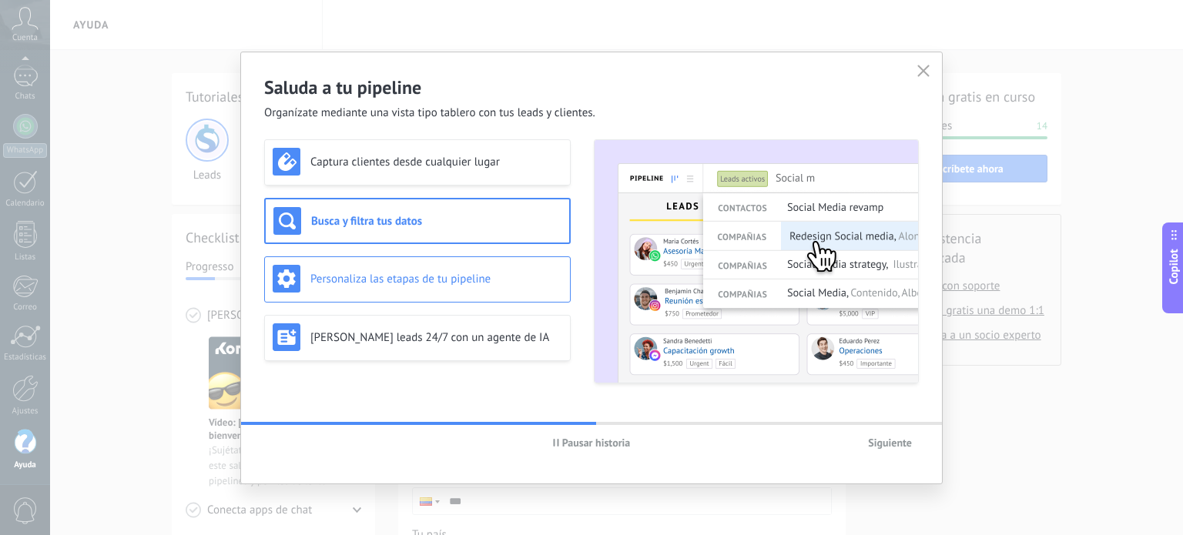
click at [499, 279] on h3 "Personaliza las etapas de tu pipeline" at bounding box center [436, 279] width 252 height 15
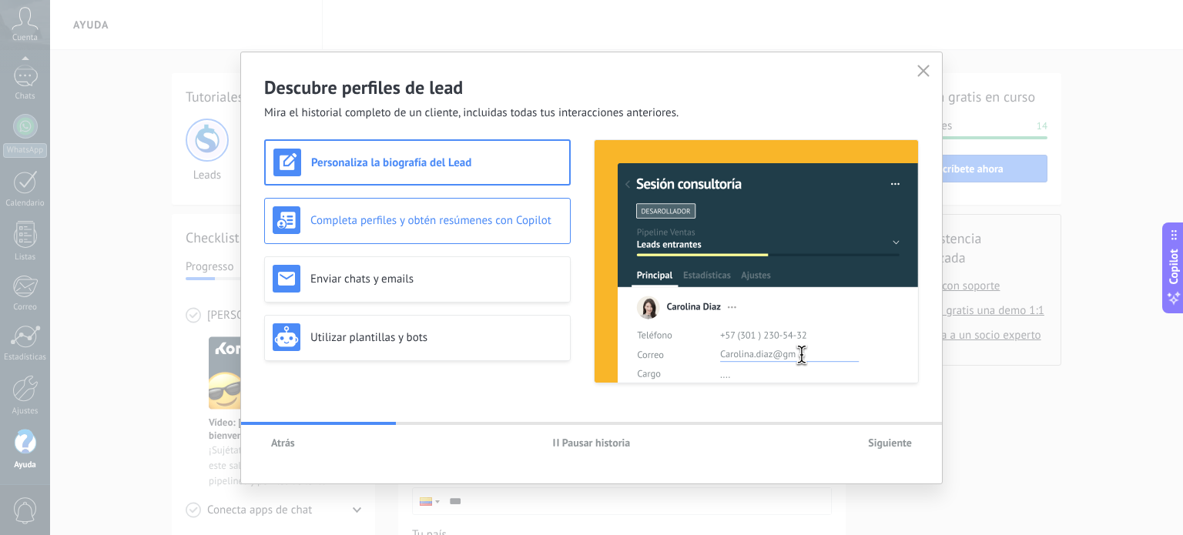
click at [451, 203] on div "Completa perfiles y obtén resúmenes con Copilot" at bounding box center [417, 221] width 306 height 46
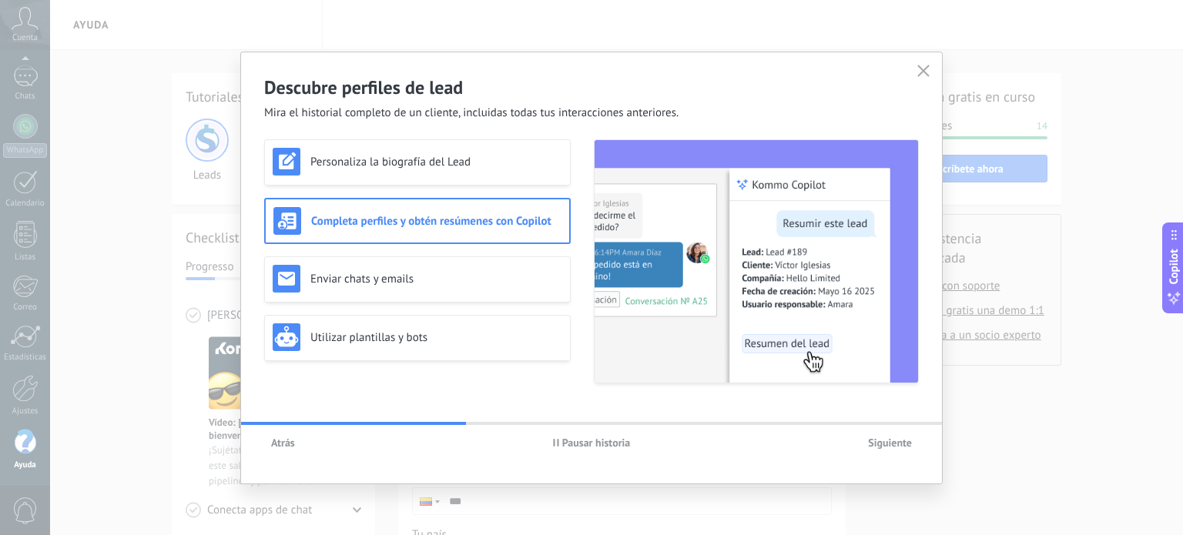
click at [479, 243] on div "Completa perfiles y obtén resúmenes con Copilot" at bounding box center [417, 221] width 306 height 46
click at [468, 272] on h3 "Enviar chats y emails" at bounding box center [436, 279] width 252 height 15
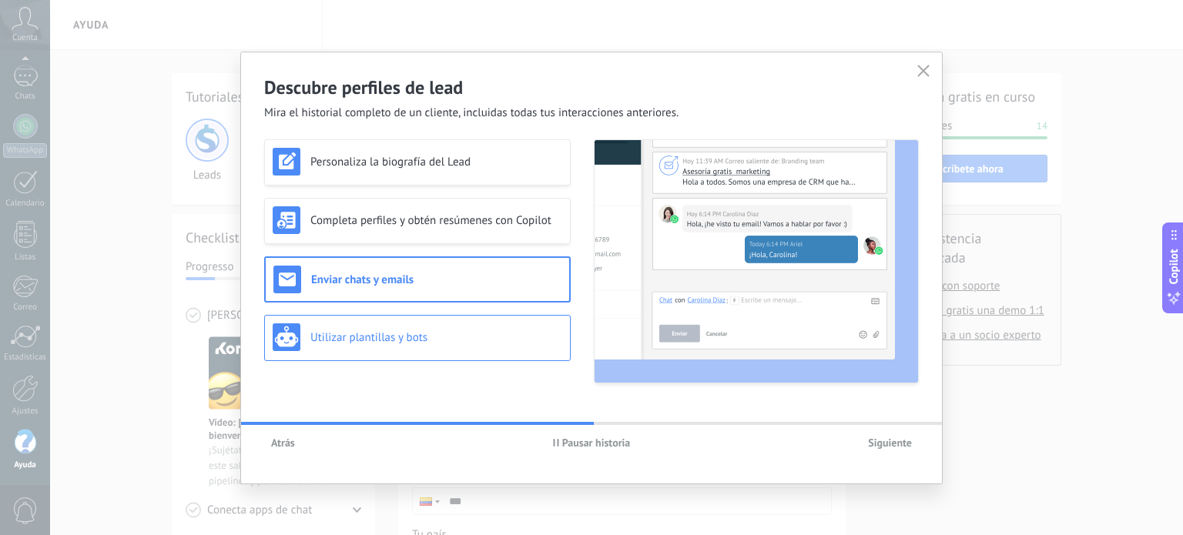
click at [461, 332] on h3 "Utilizar plantillas y bots" at bounding box center [436, 337] width 252 height 15
